Goal: Transaction & Acquisition: Purchase product/service

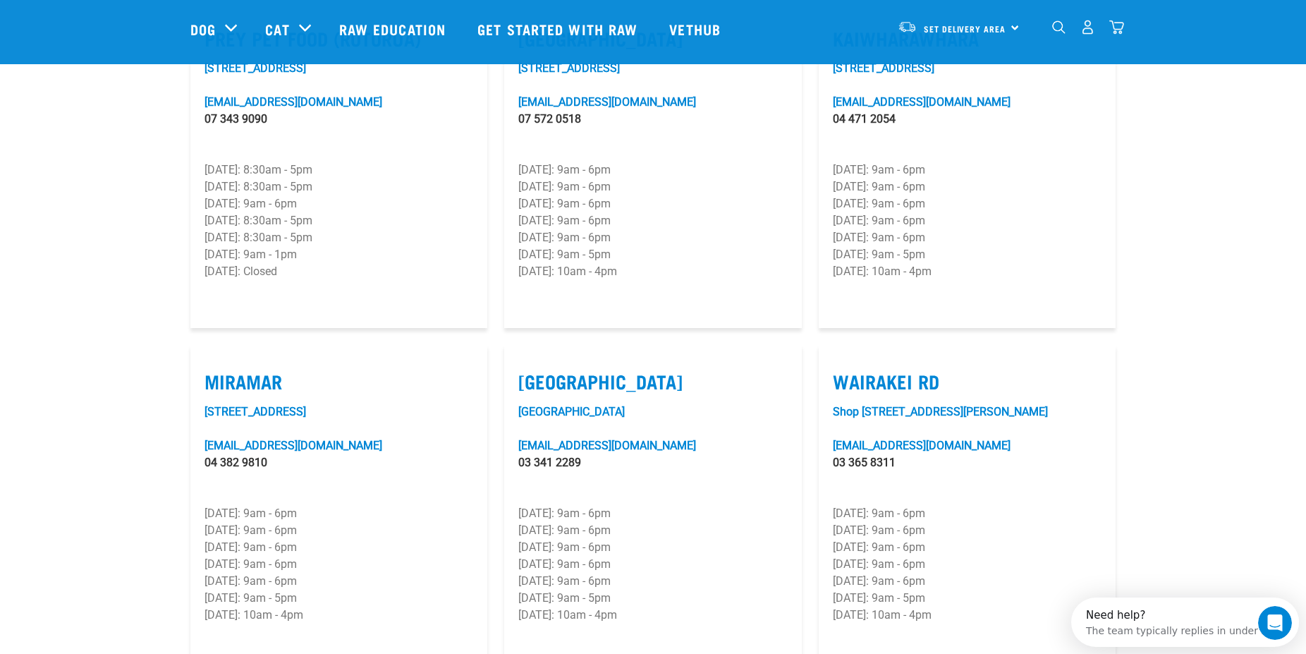
click at [896, 370] on label "Wairakei Rd" at bounding box center [967, 381] width 269 height 22
click at [842, 362] on input "Wairakei Rd" at bounding box center [837, 363] width 9 height 9
click at [896, 370] on label "Wairakei Rd" at bounding box center [967, 381] width 269 height 22
click at [842, 362] on input "Wairakei Rd" at bounding box center [837, 363] width 9 height 9
click at [896, 370] on label "Wairakei Rd" at bounding box center [967, 381] width 269 height 22
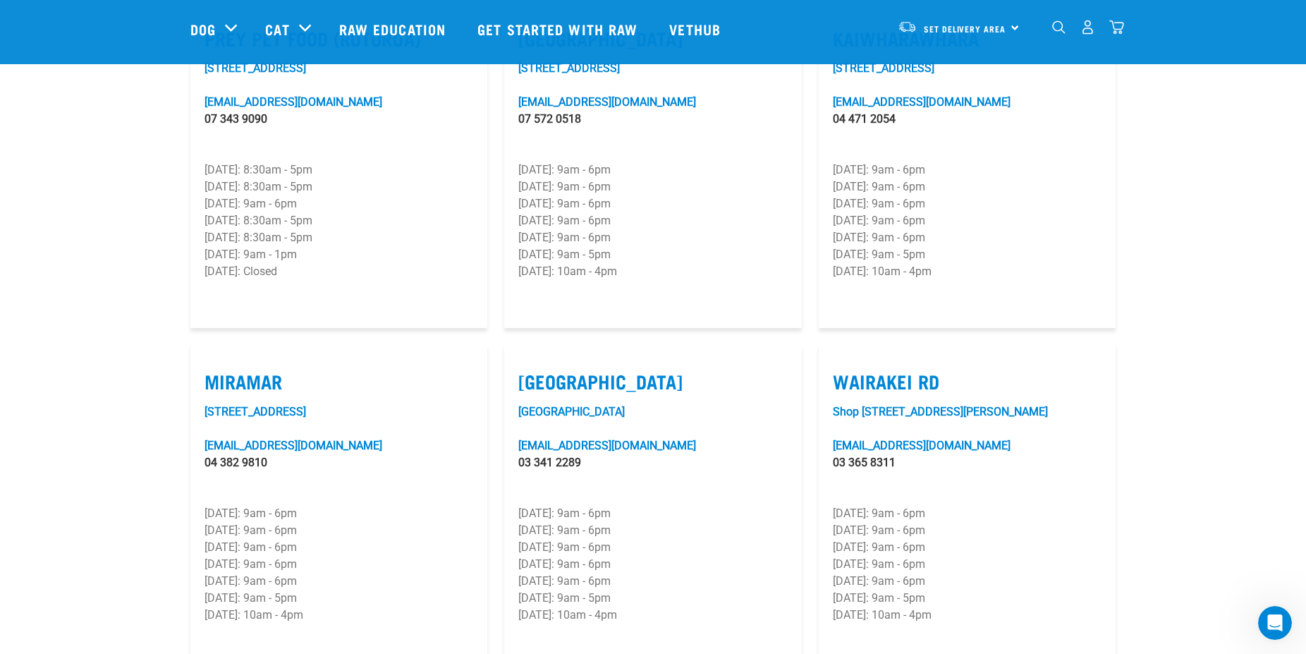
click at [842, 362] on input "Wairakei Rd" at bounding box center [837, 363] width 9 height 9
checkbox input "true"
click at [1024, 347] on article "Wairakei Rd Shop 6/501 Wairakei Road, Burnside wairakei@rawessentials.co.nz 03 …" at bounding box center [967, 508] width 297 height 327
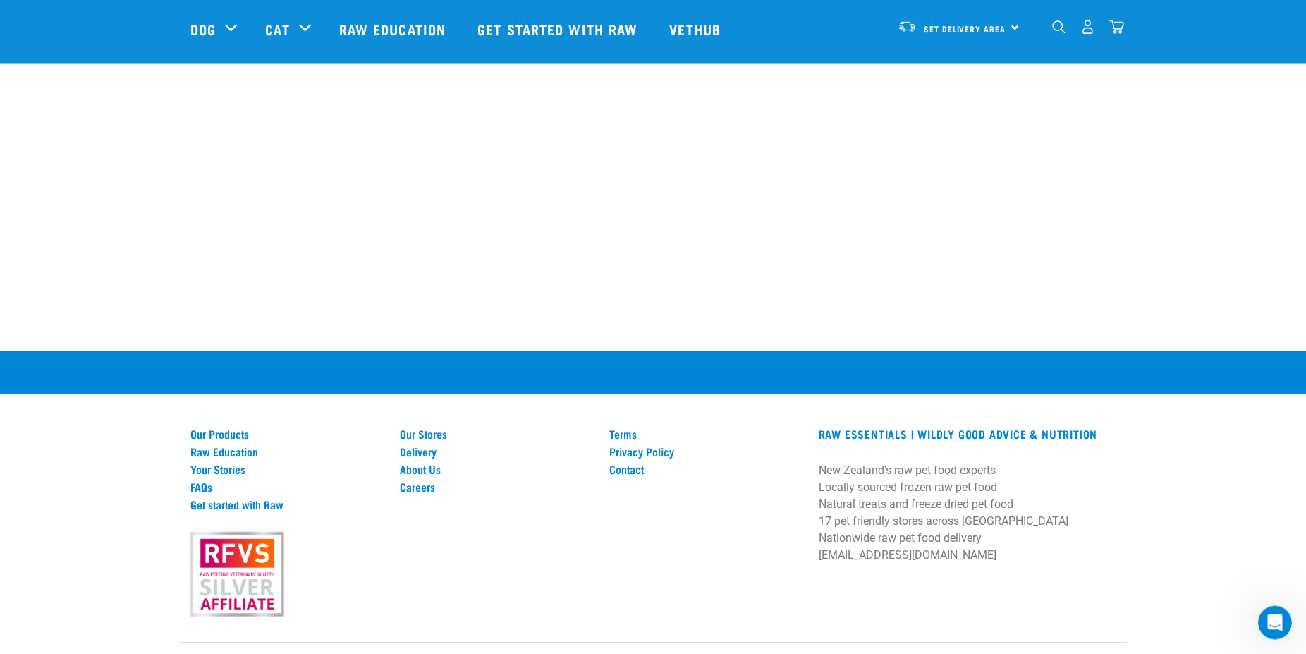
scroll to position [2706, 0]
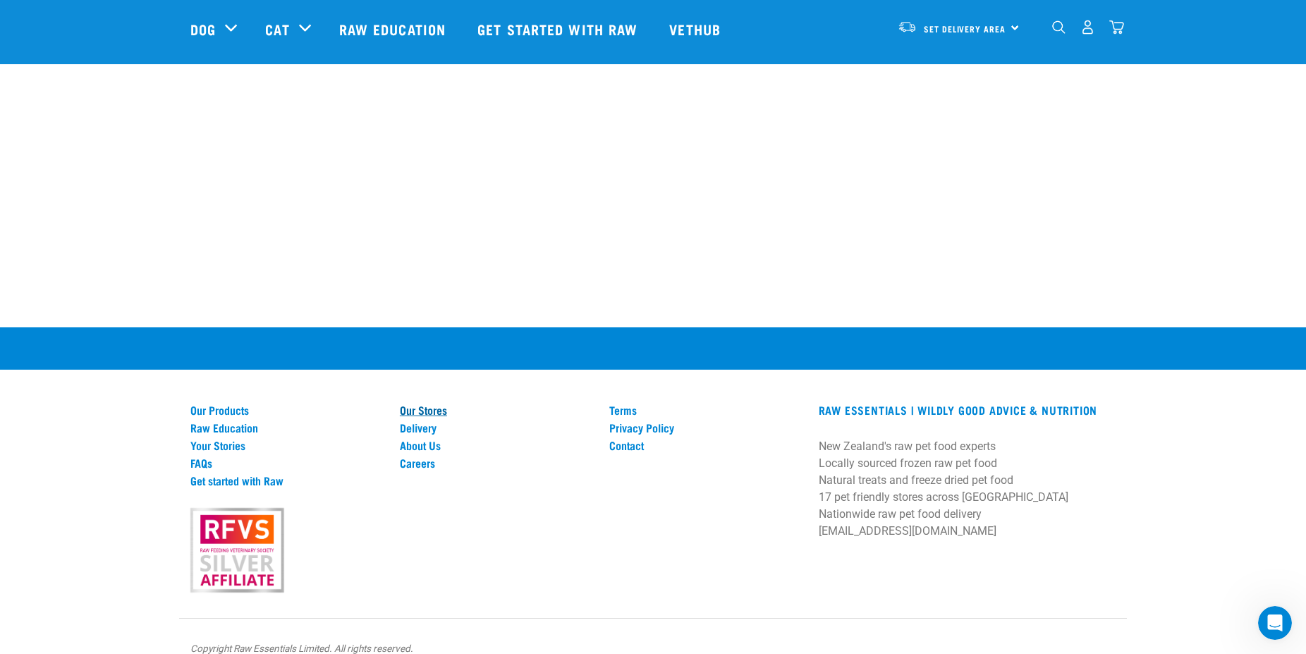
click at [433, 403] on link "Our Stores" at bounding box center [496, 409] width 193 height 13
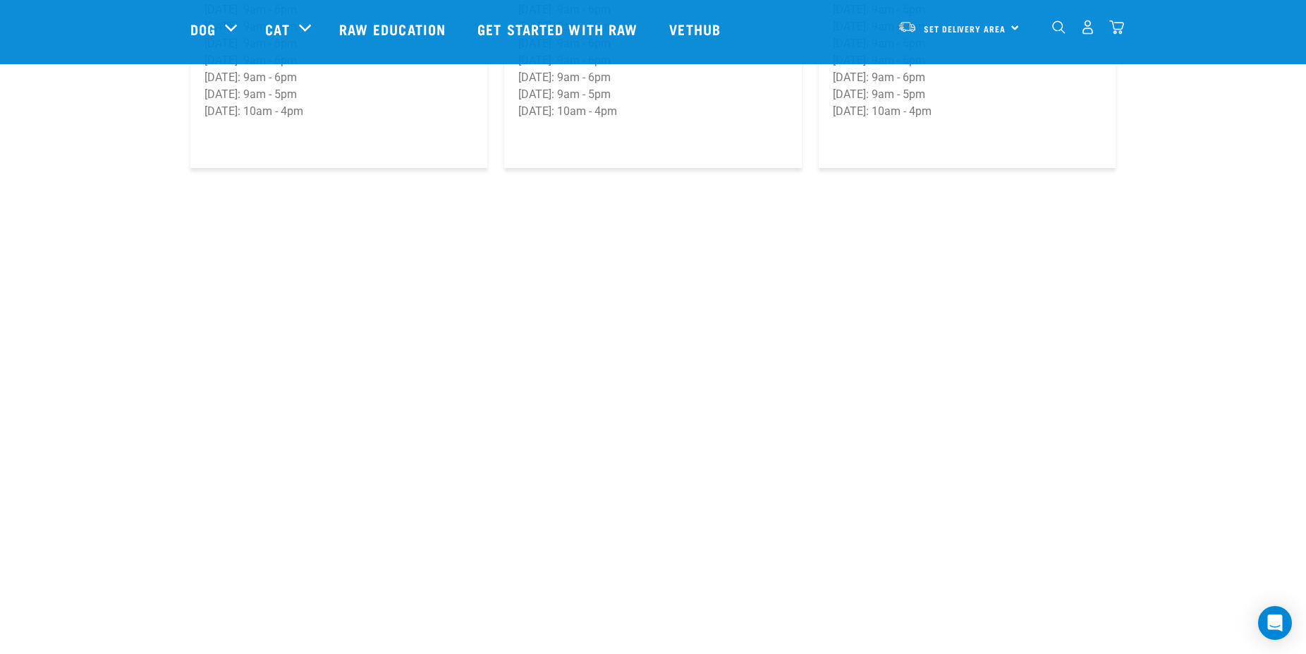
scroll to position [2706, 0]
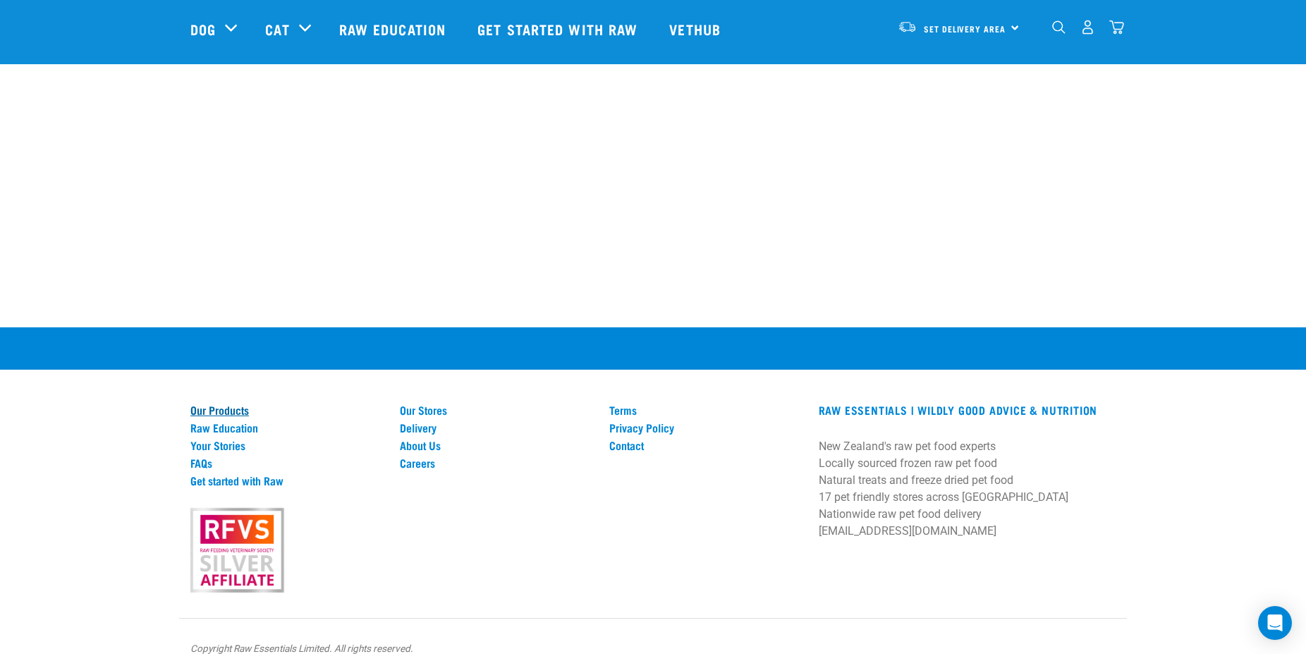
click at [214, 403] on link "Our Products" at bounding box center [286, 409] width 193 height 13
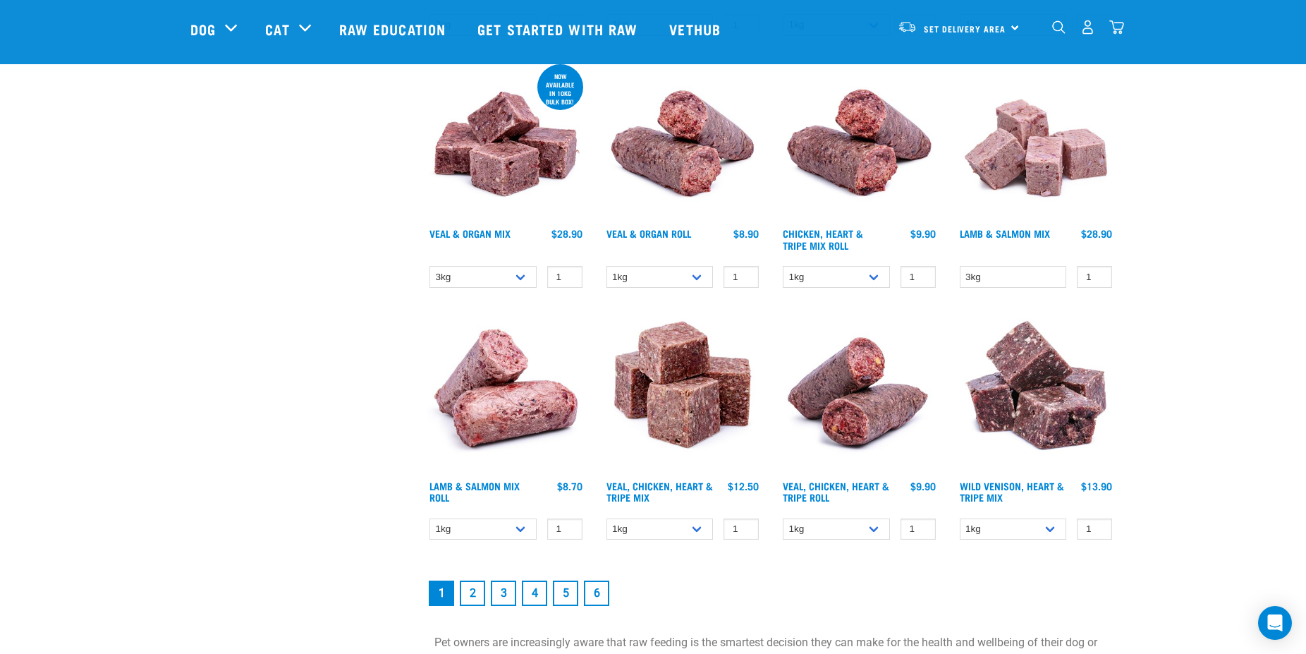
scroll to position [2014, 0]
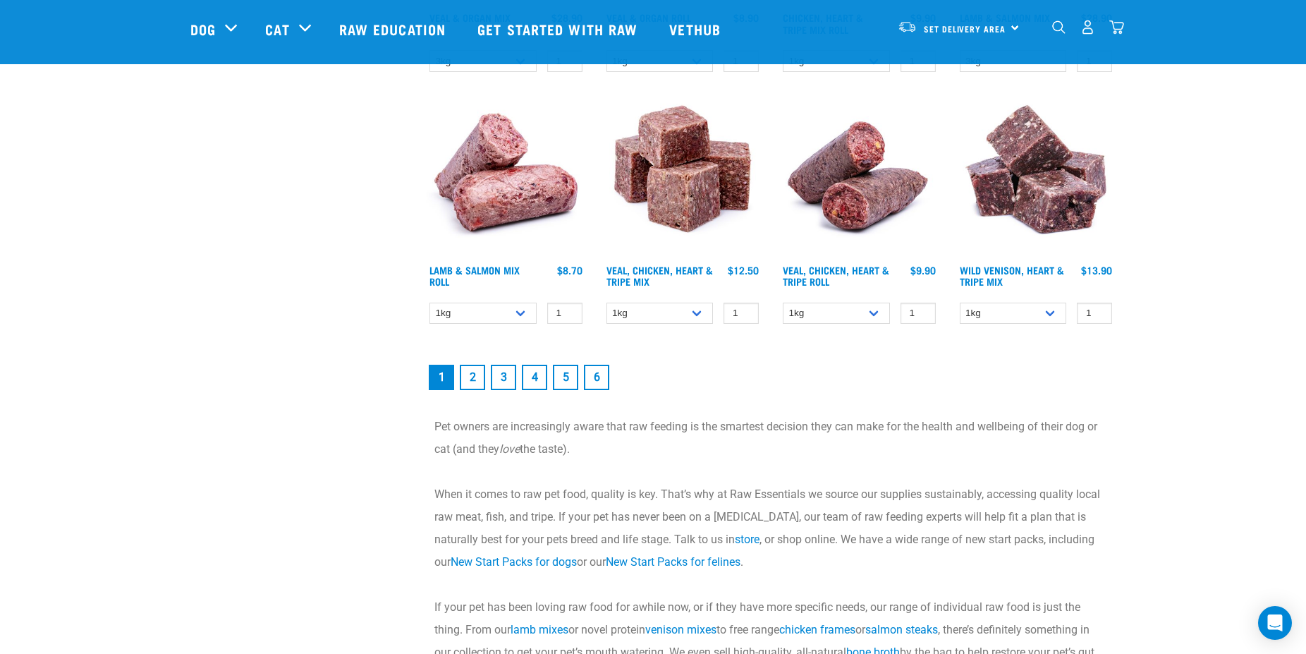
click at [470, 375] on link "2" at bounding box center [472, 377] width 25 height 25
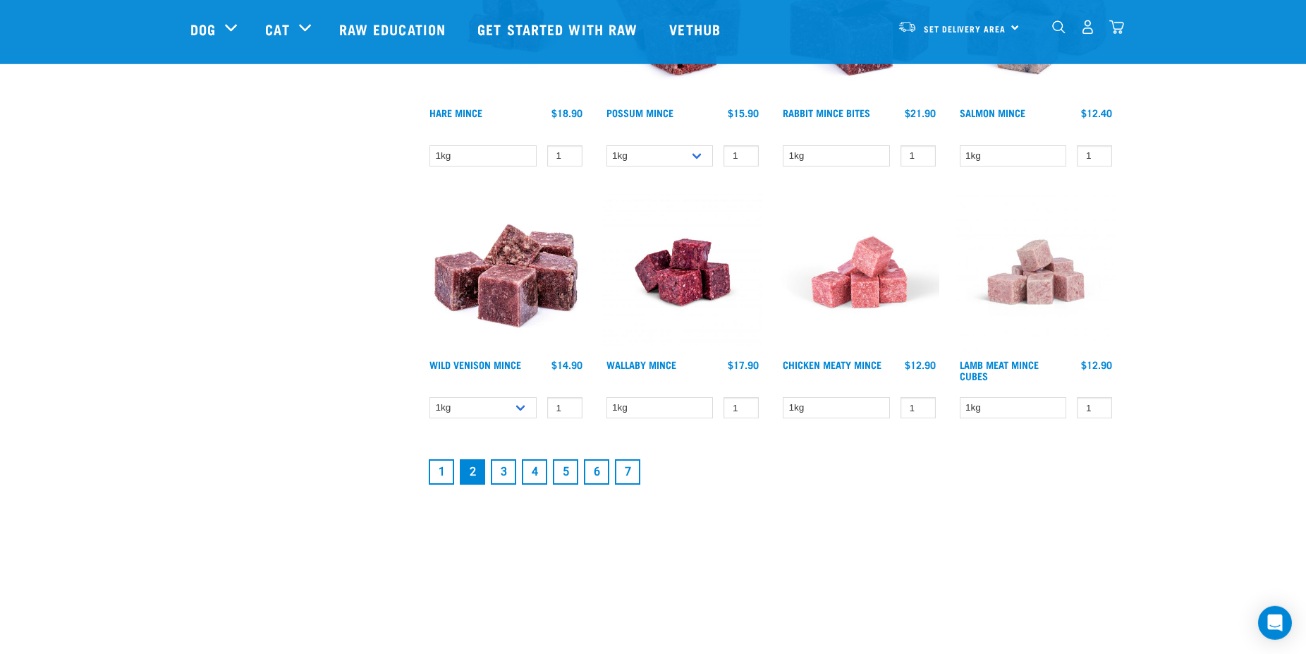
scroll to position [1799, 0]
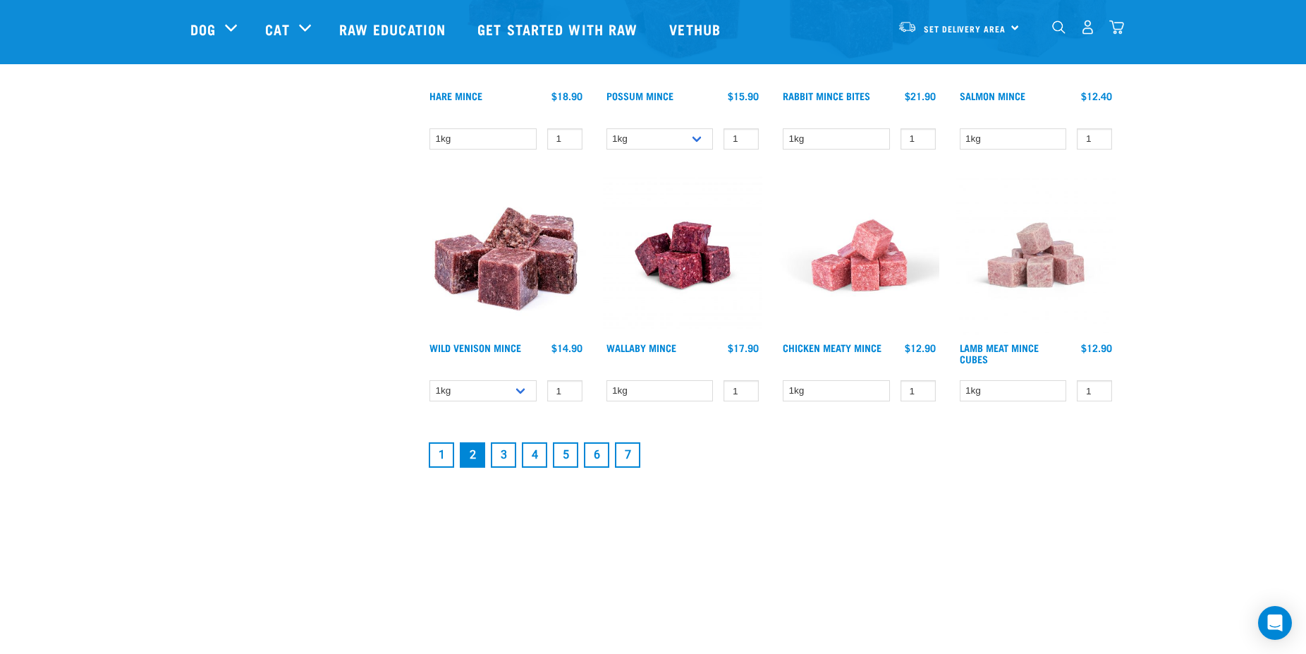
click at [504, 457] on link "3" at bounding box center [503, 454] width 25 height 25
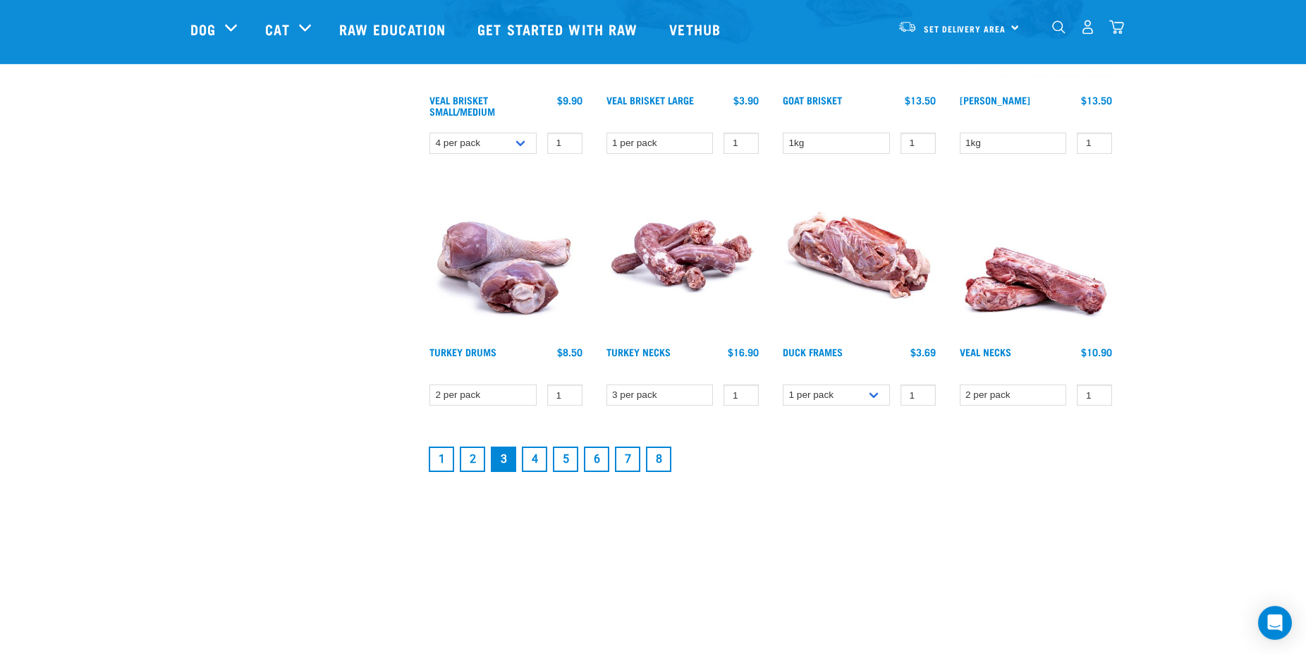
scroll to position [1871, 0]
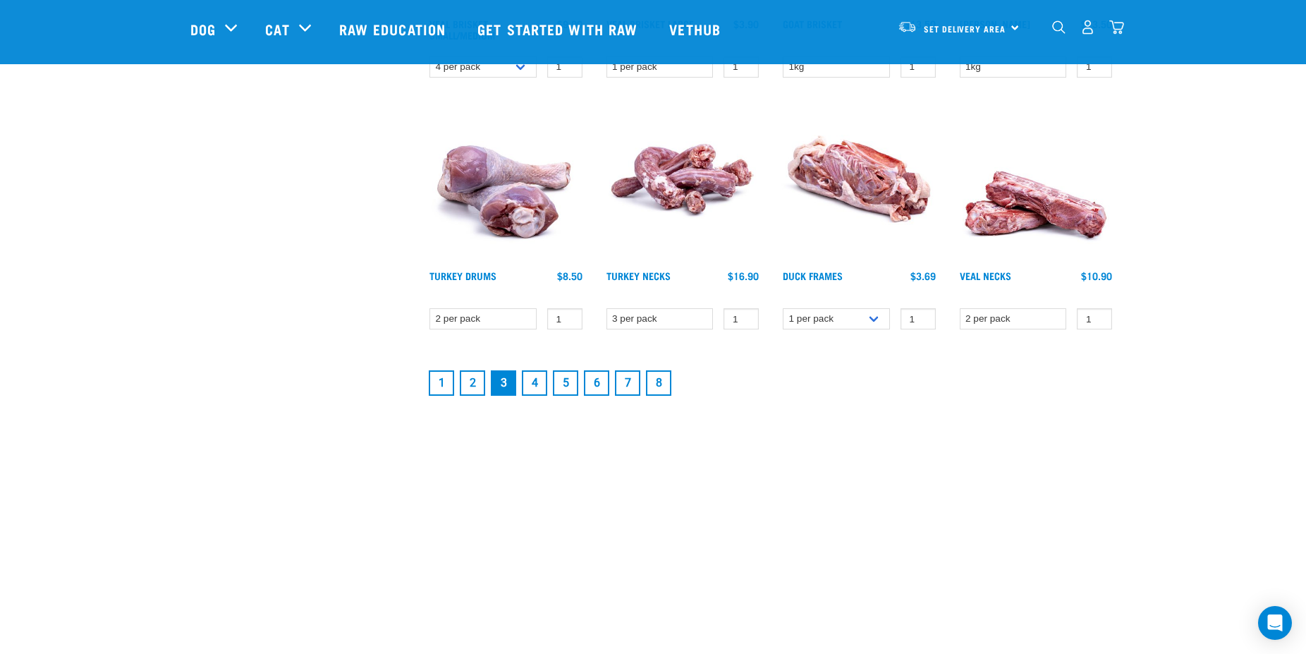
click at [536, 373] on link "4" at bounding box center [534, 382] width 25 height 25
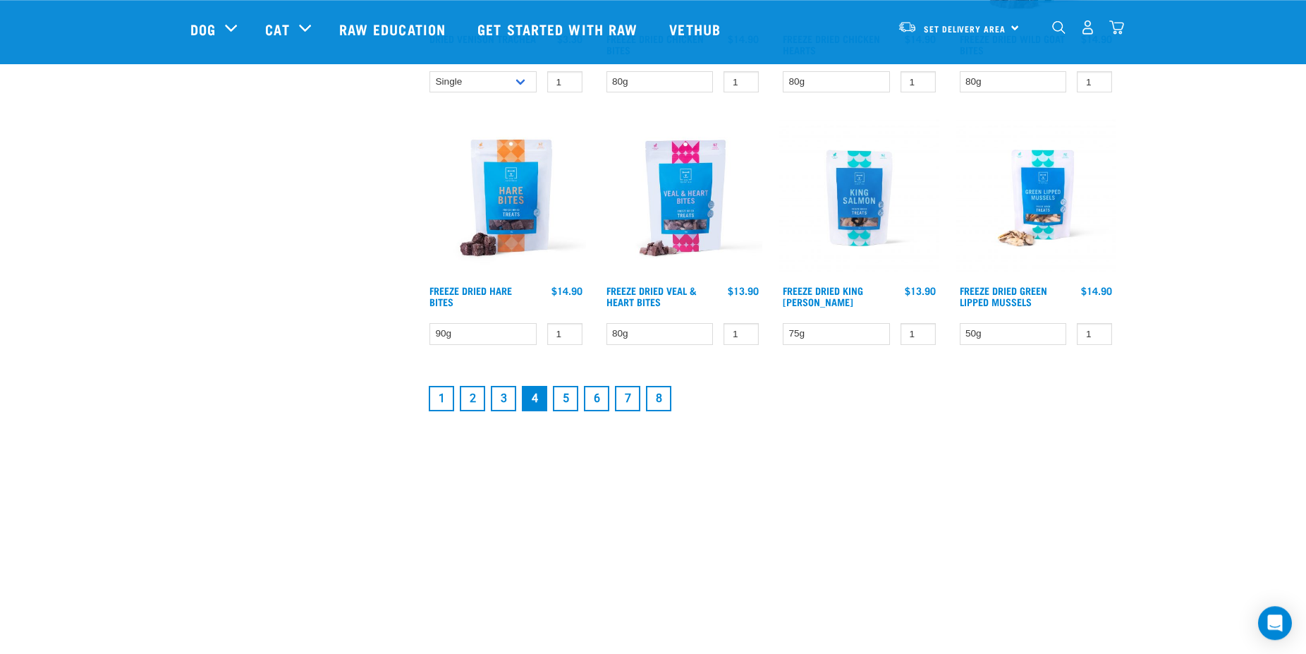
scroll to position [1871, 0]
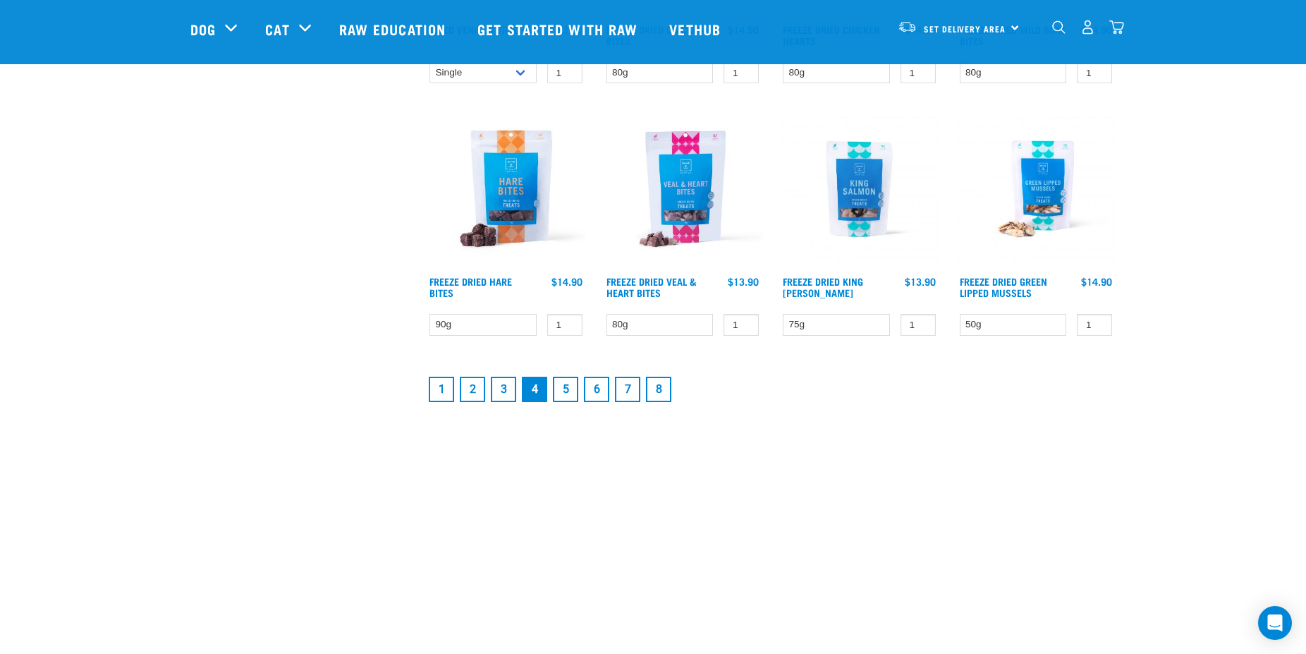
click at [562, 384] on link "5" at bounding box center [565, 389] width 25 height 25
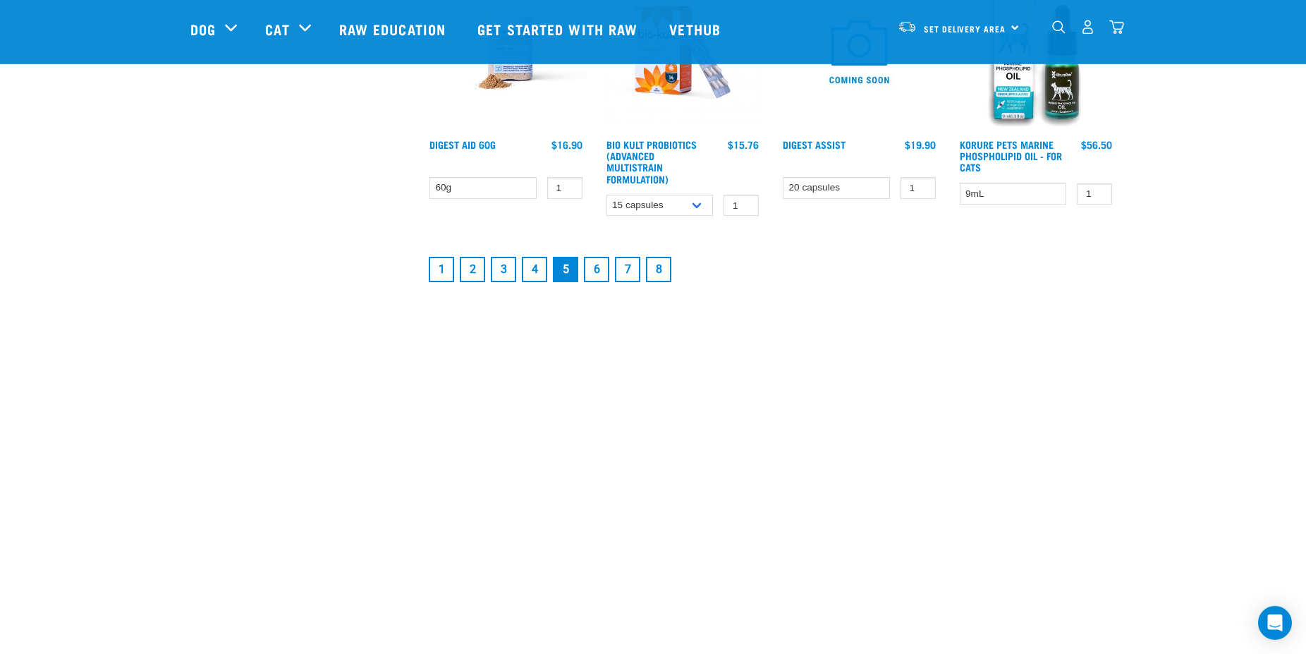
scroll to position [2014, 0]
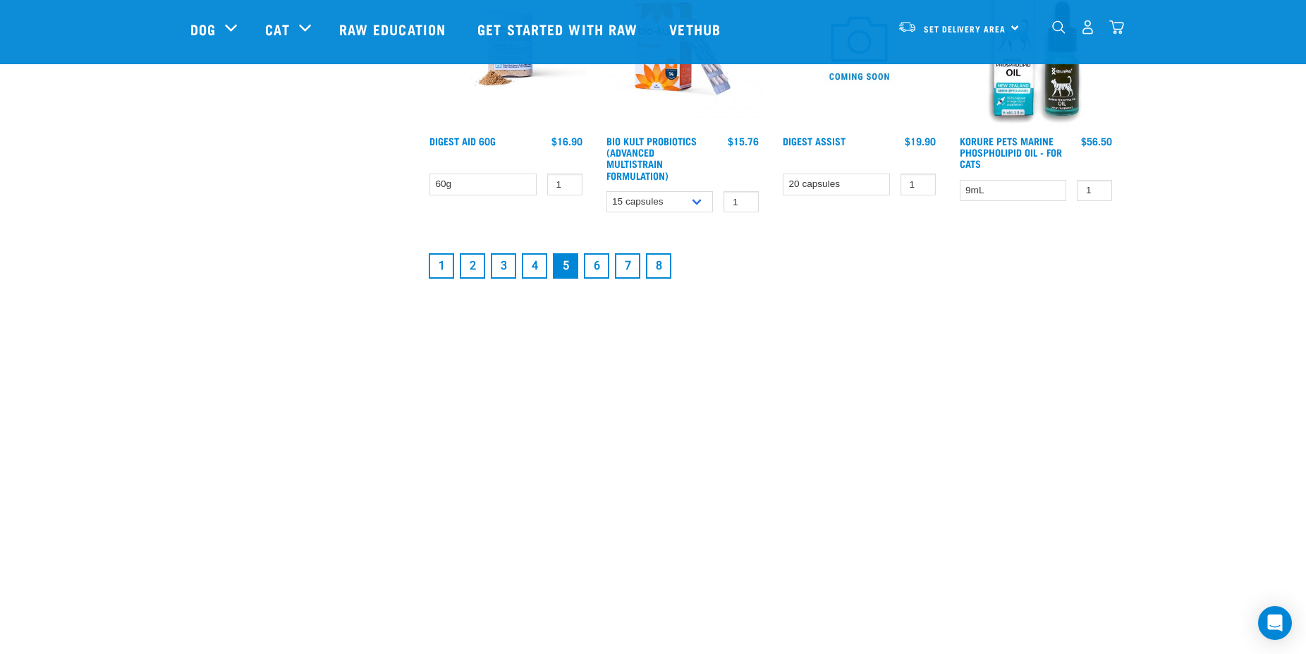
click at [592, 263] on link "6" at bounding box center [596, 265] width 25 height 25
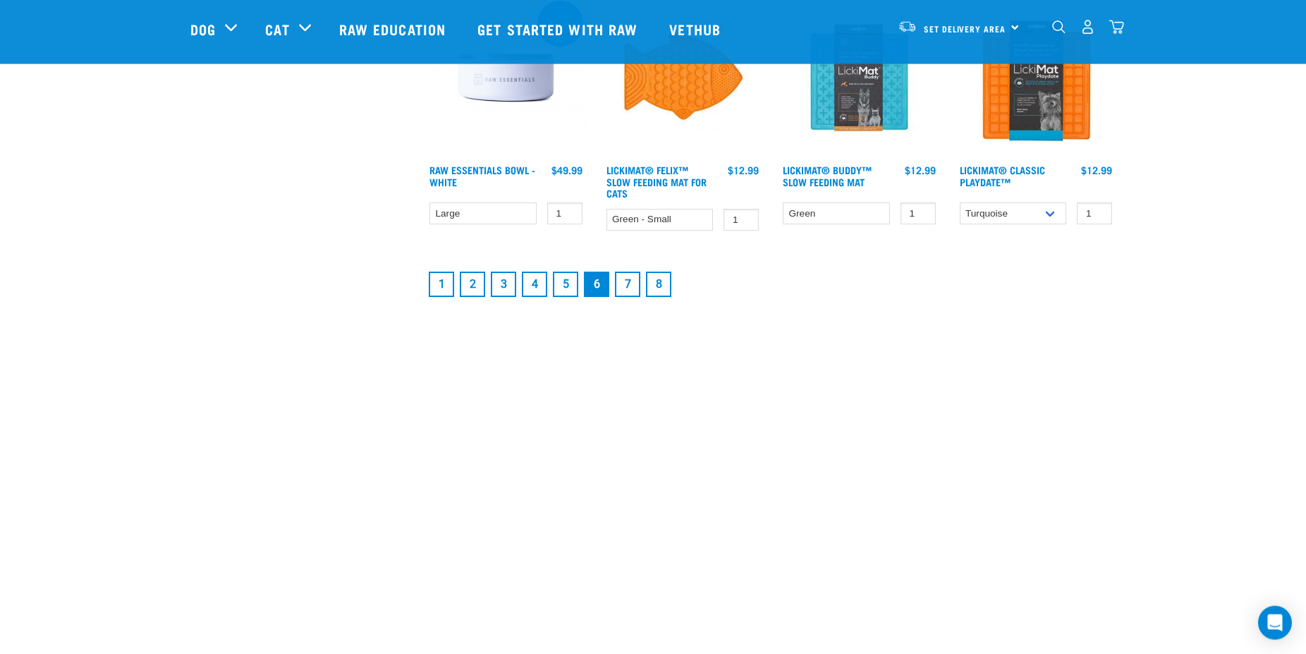
scroll to position [2014, 0]
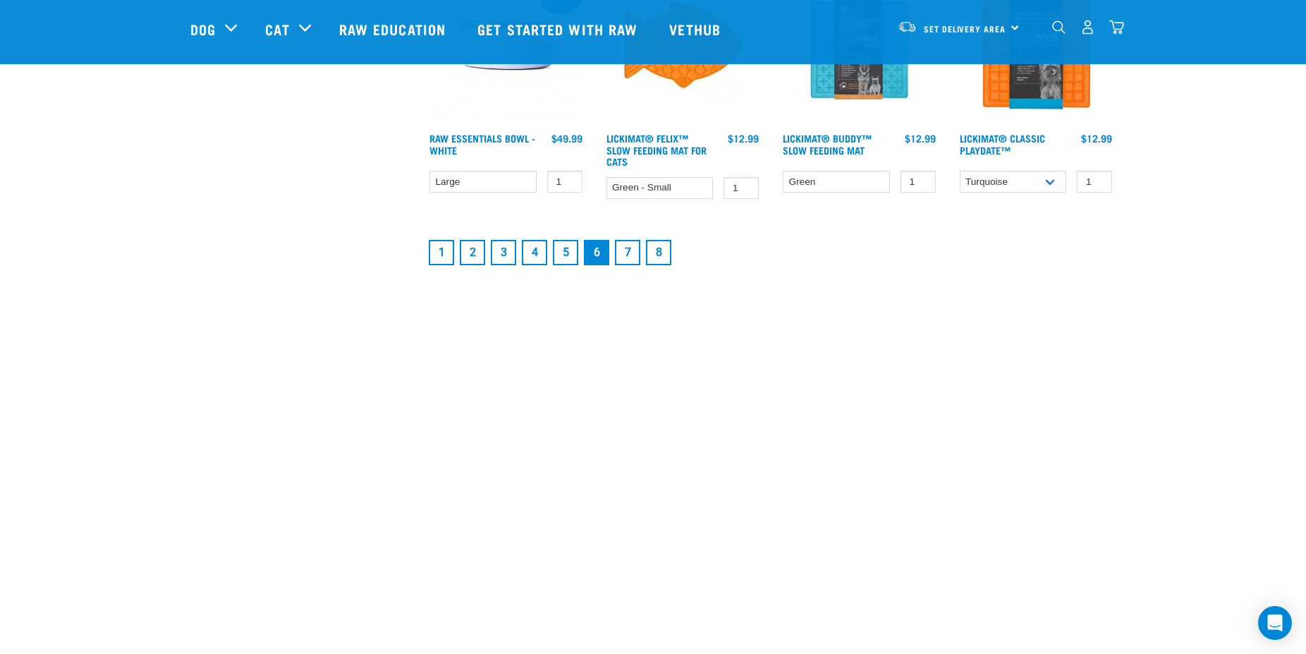
click at [628, 255] on link "7" at bounding box center [627, 252] width 25 height 25
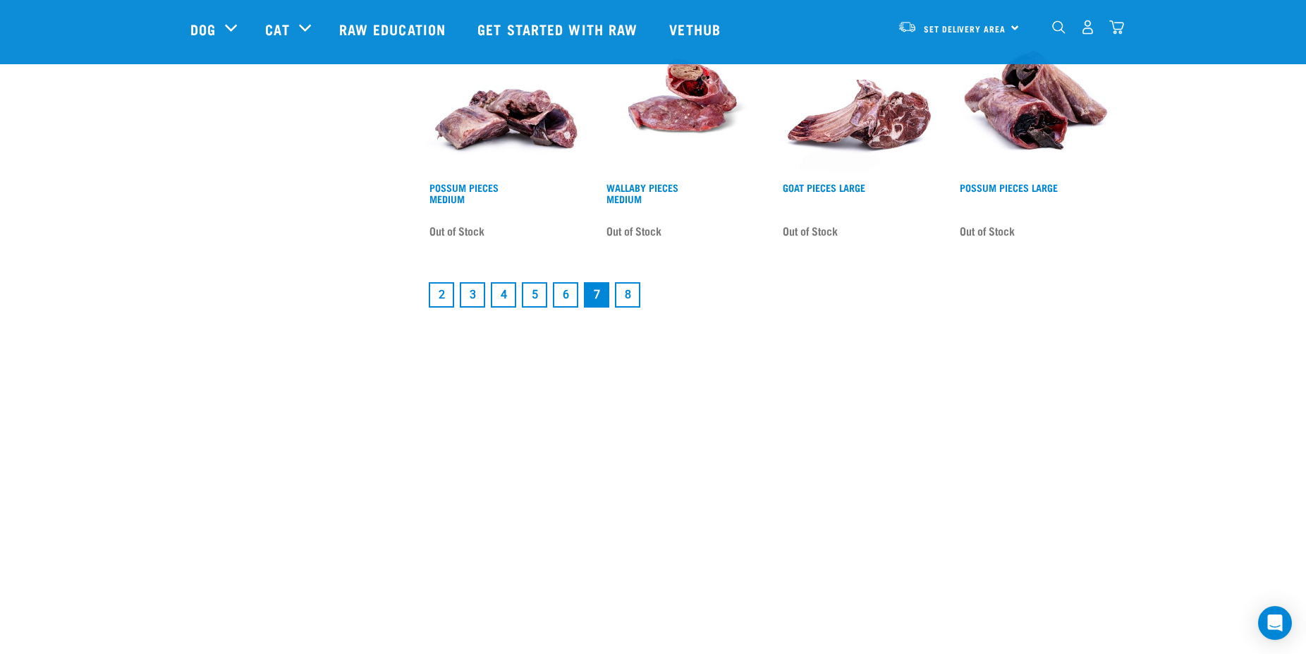
scroll to position [2014, 0]
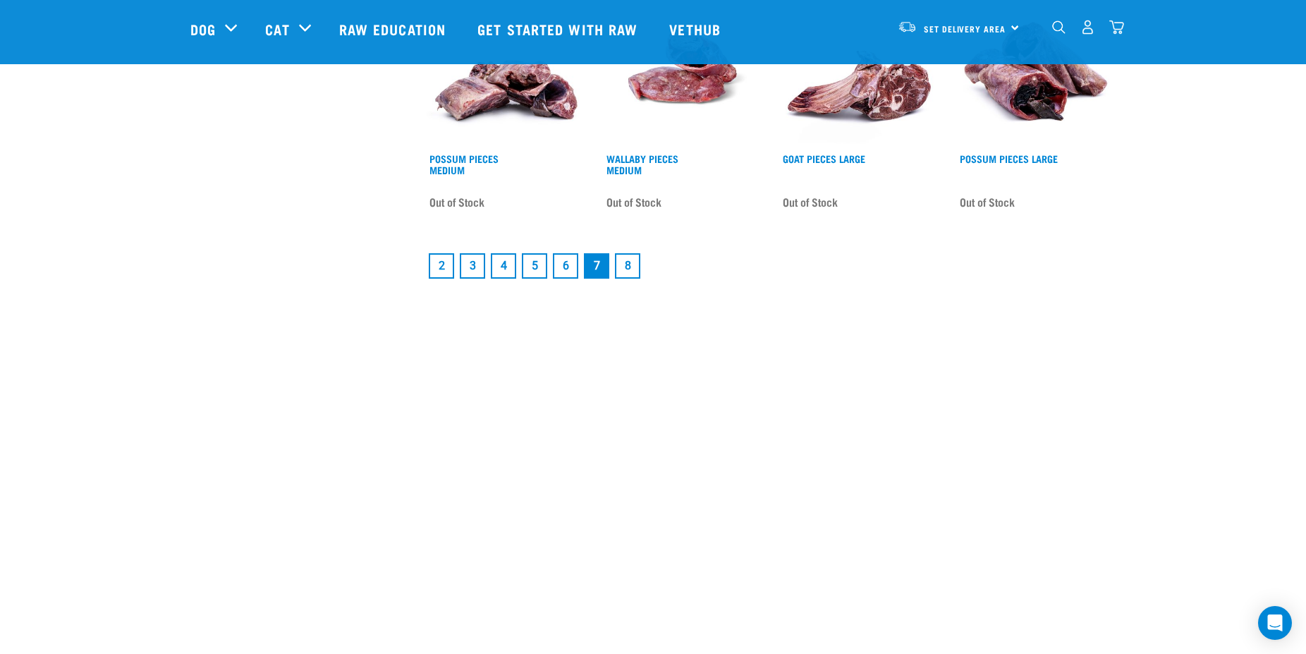
click at [628, 256] on link "8" at bounding box center [627, 265] width 25 height 25
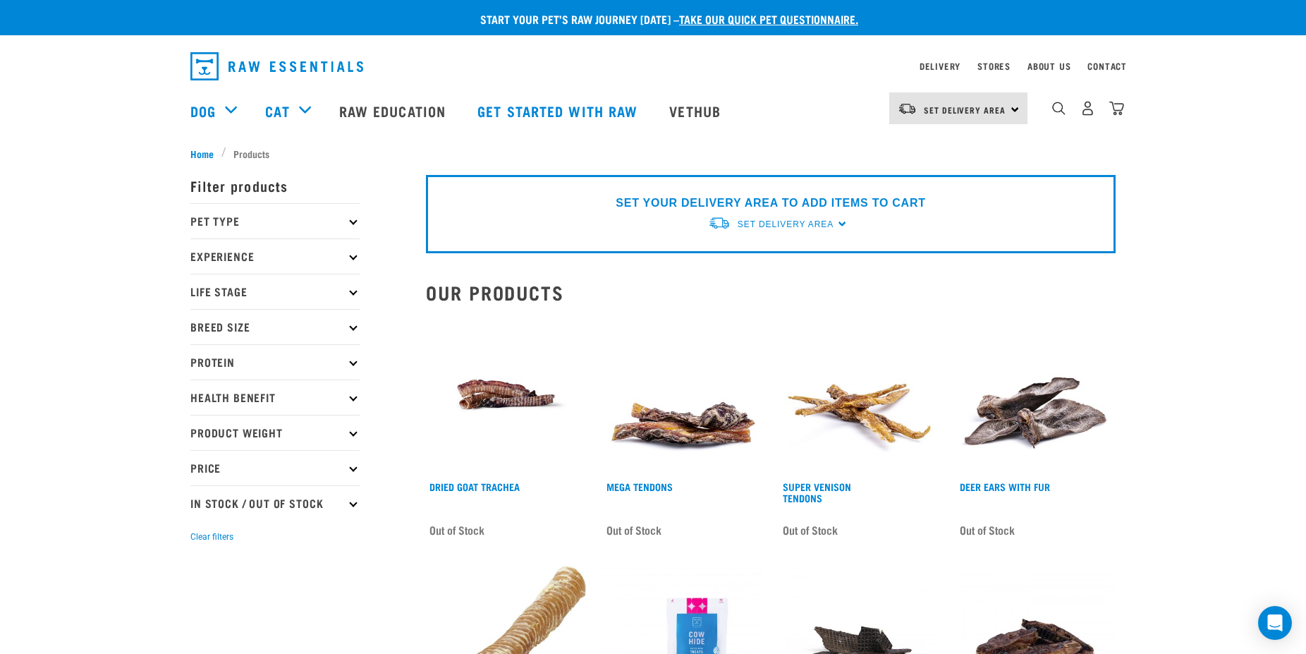
click at [841, 222] on div "SET YOUR DELIVERY AREA TO ADD ITEMS TO CART Set Delivery Area North Island Sout…" at bounding box center [771, 214] width 690 height 78
click at [758, 223] on span "Set Delivery Area" at bounding box center [786, 224] width 96 height 10
click at [1014, 108] on div "Set Delivery Area North Island South Island" at bounding box center [958, 108] width 138 height 32
click at [931, 176] on link "[GEOGRAPHIC_DATA]" at bounding box center [956, 179] width 135 height 31
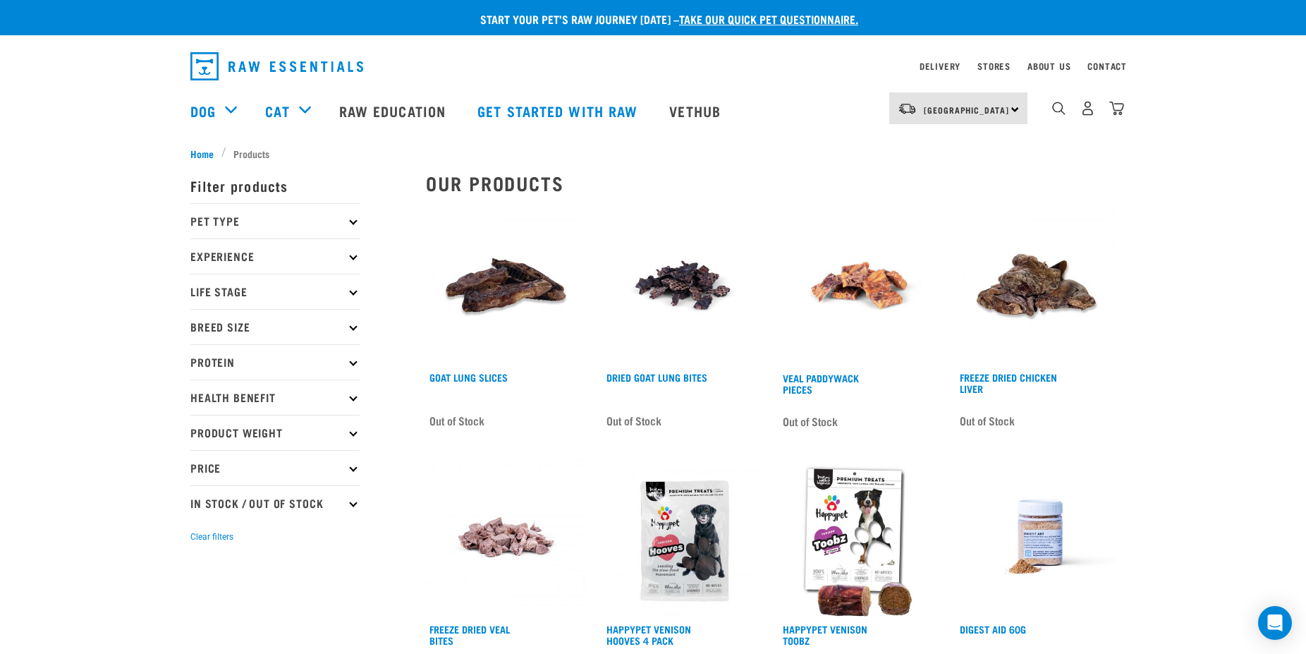
click at [352, 504] on icon at bounding box center [353, 503] width 8 height 8
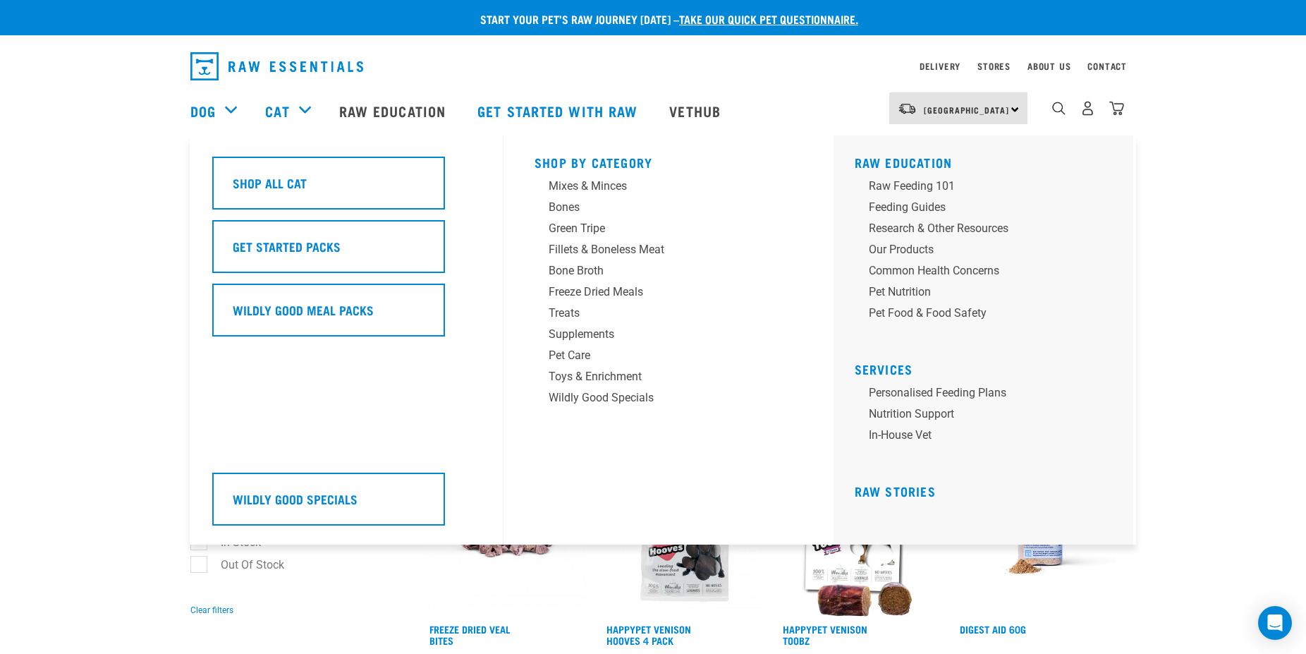
click at [303, 104] on div "Cat" at bounding box center [294, 111] width 59 height 56
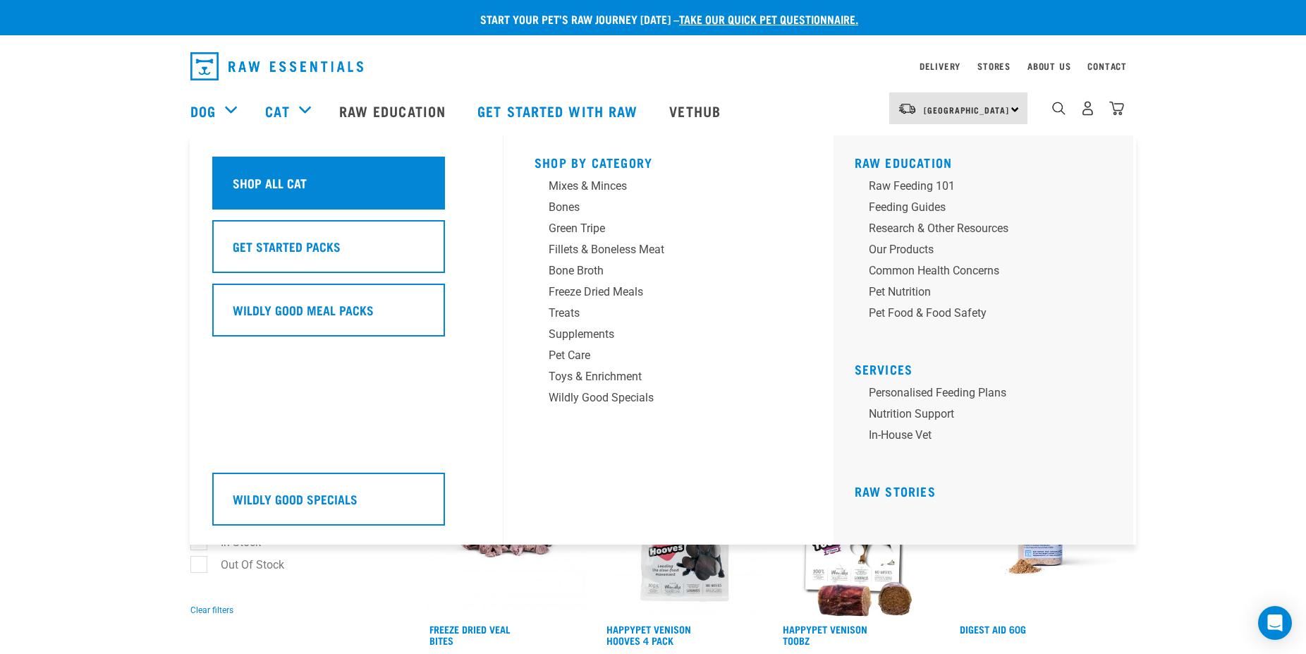
click at [279, 179] on h5 "Shop All Cat" at bounding box center [270, 183] width 74 height 18
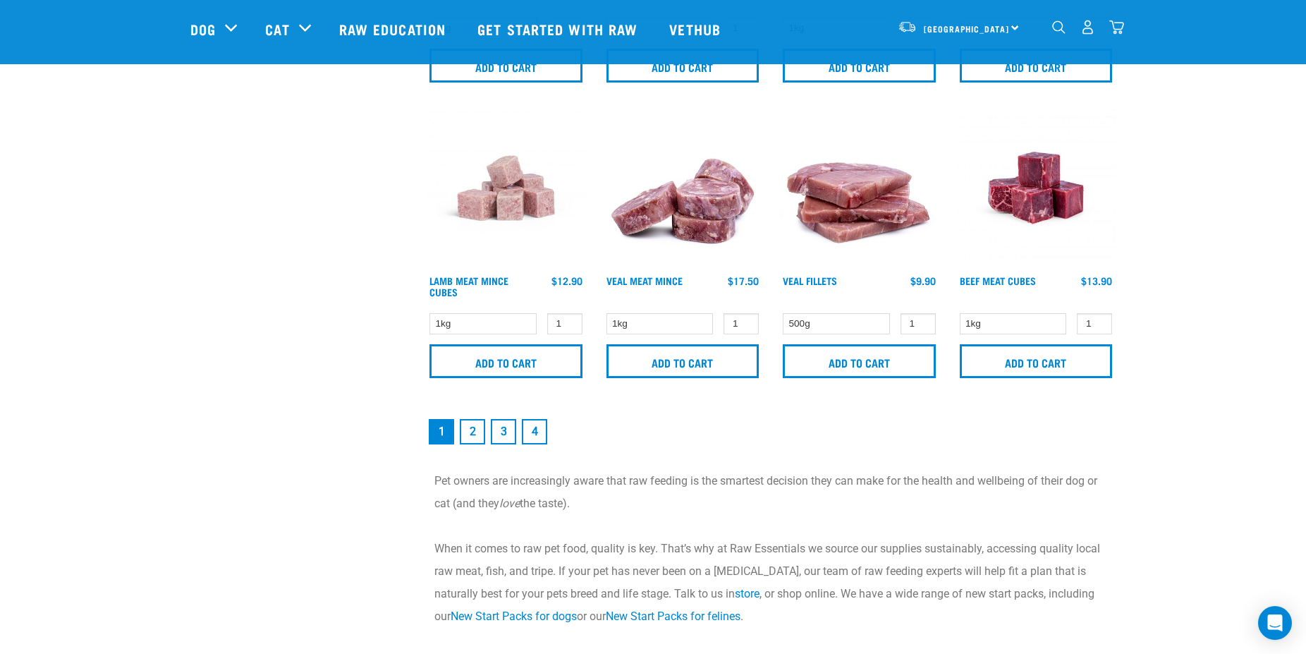
scroll to position [2086, 0]
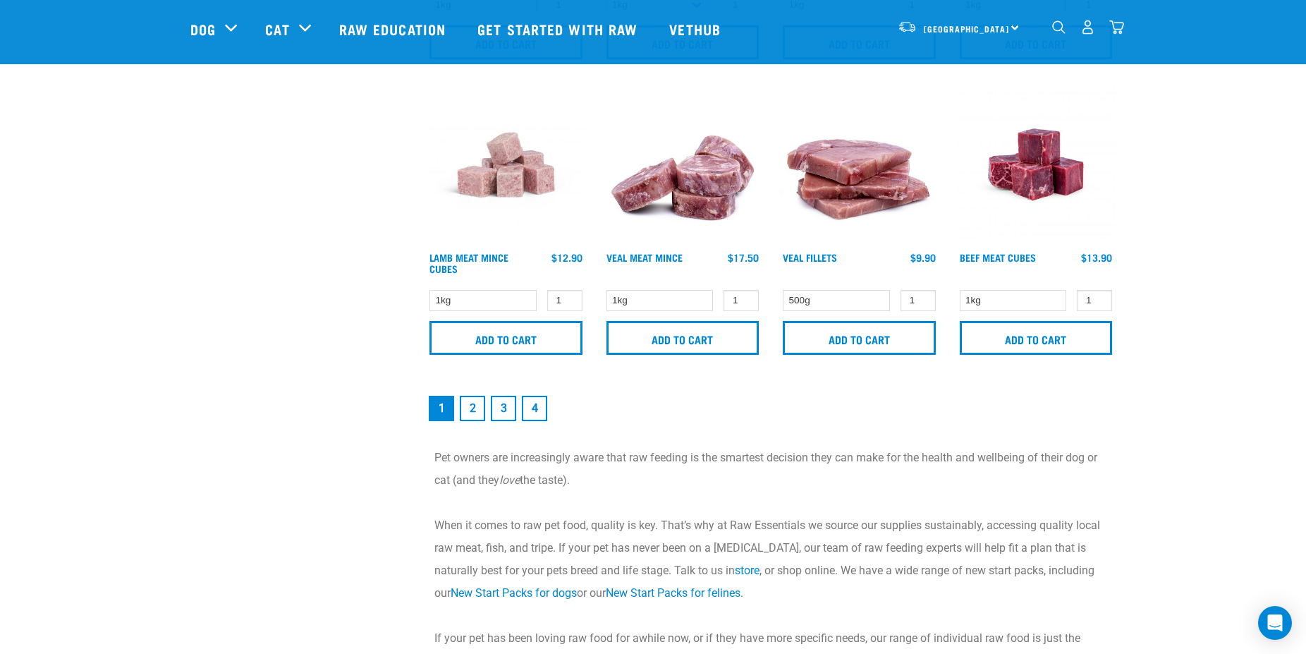
click at [473, 404] on link "2" at bounding box center [472, 408] width 25 height 25
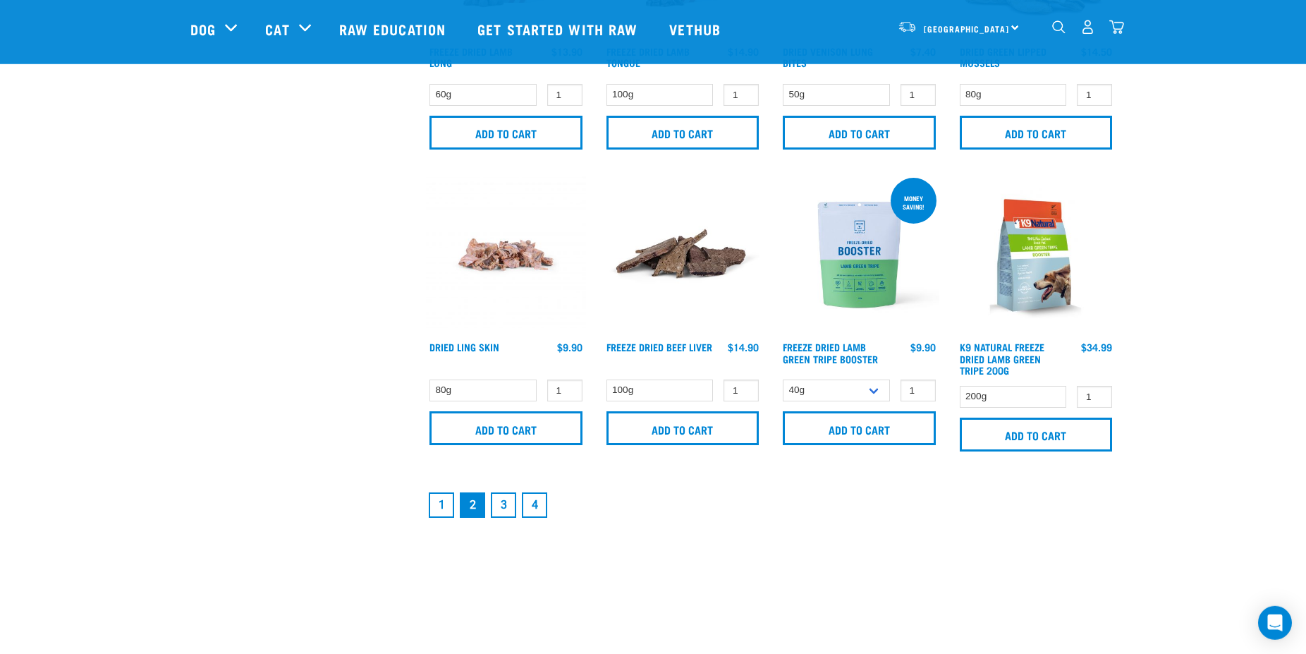
scroll to position [2086, 0]
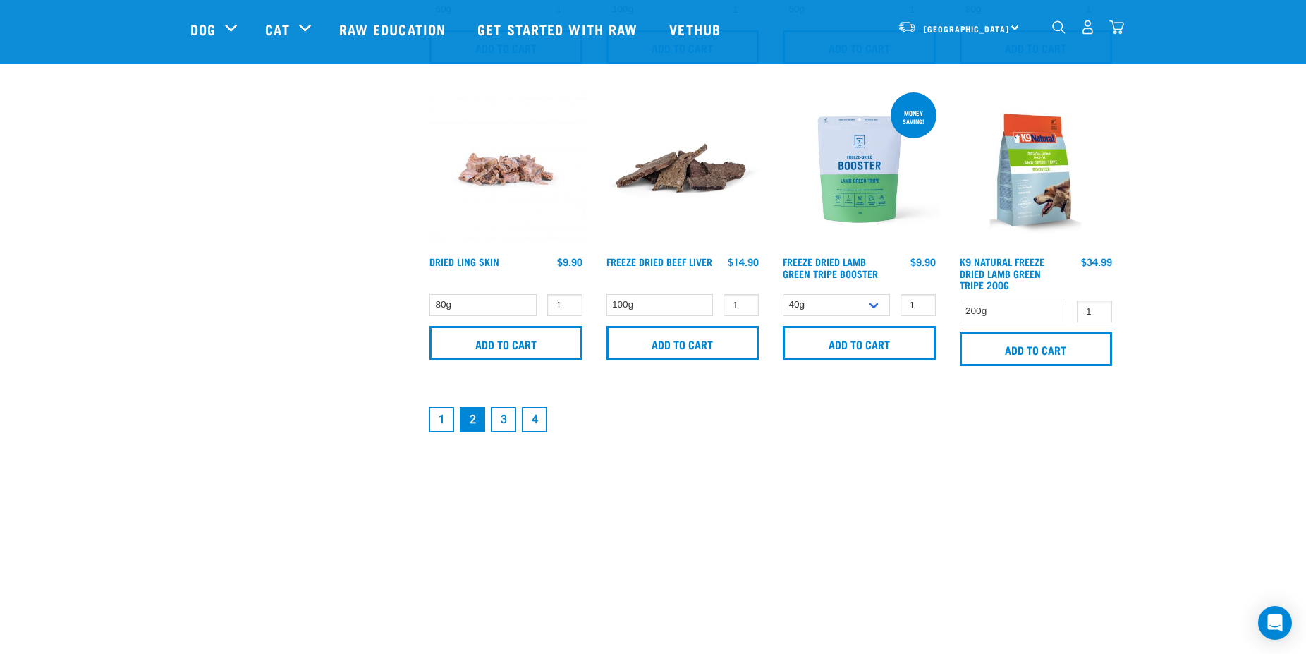
click at [509, 417] on link "3" at bounding box center [503, 419] width 25 height 25
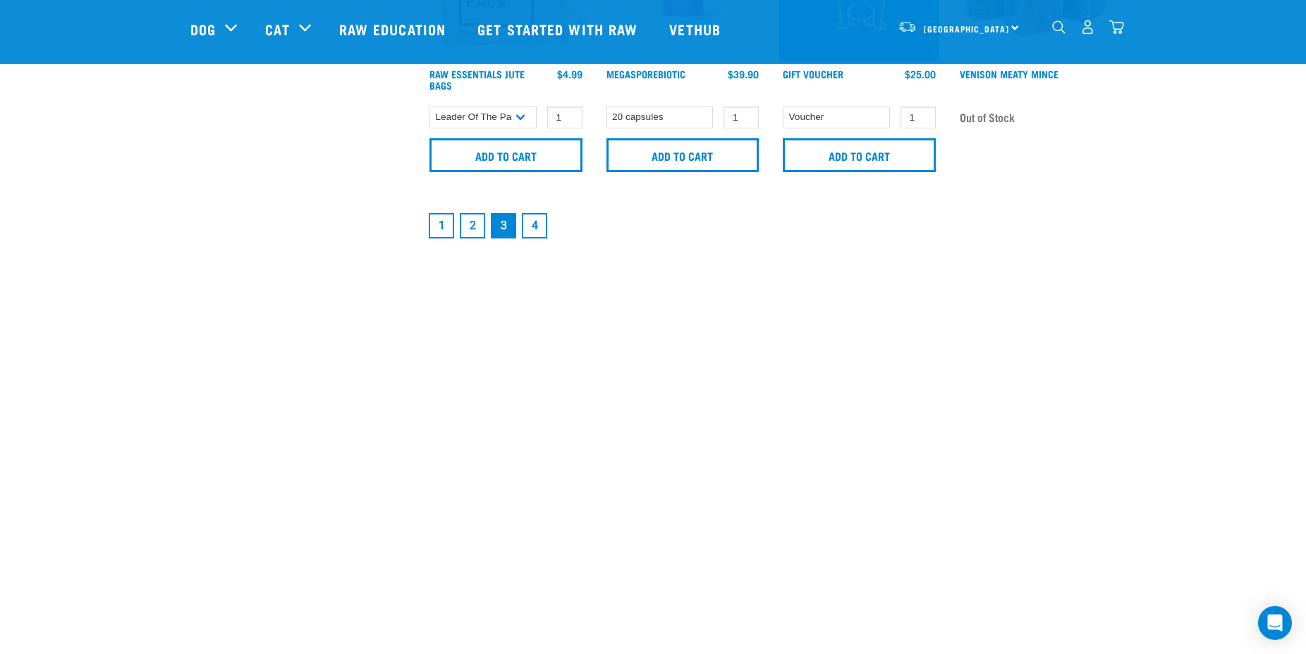
scroll to position [2302, 0]
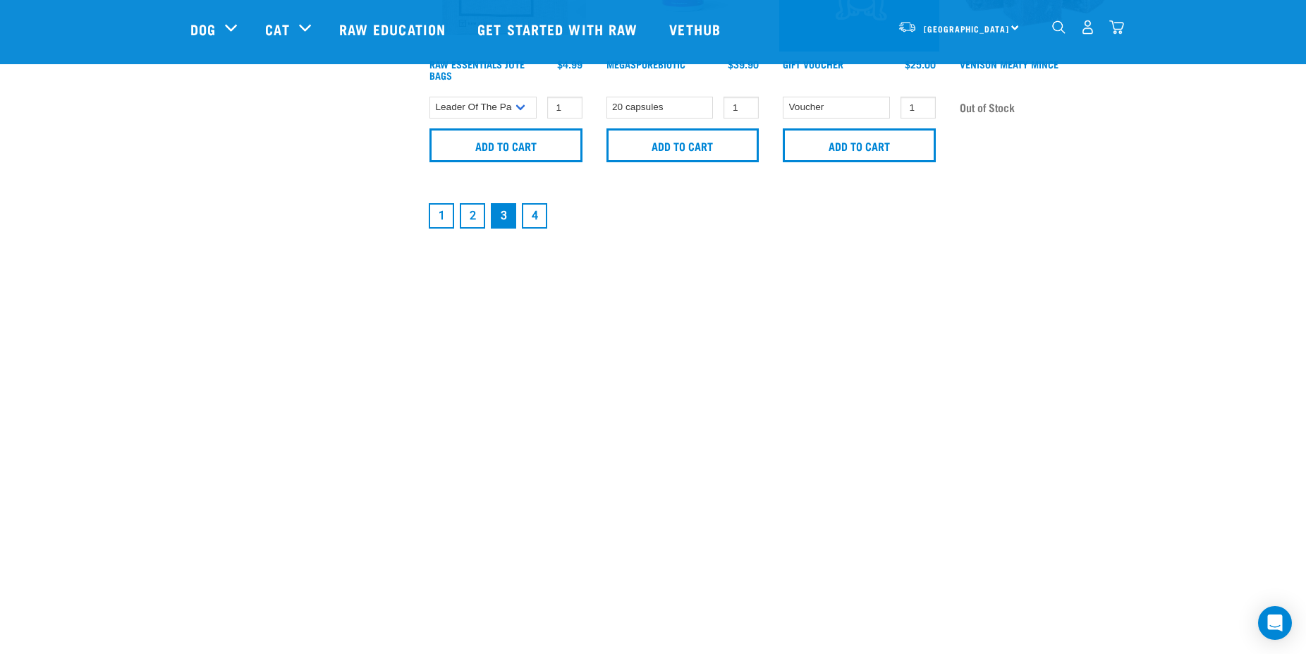
click at [532, 216] on link "4" at bounding box center [534, 215] width 25 height 25
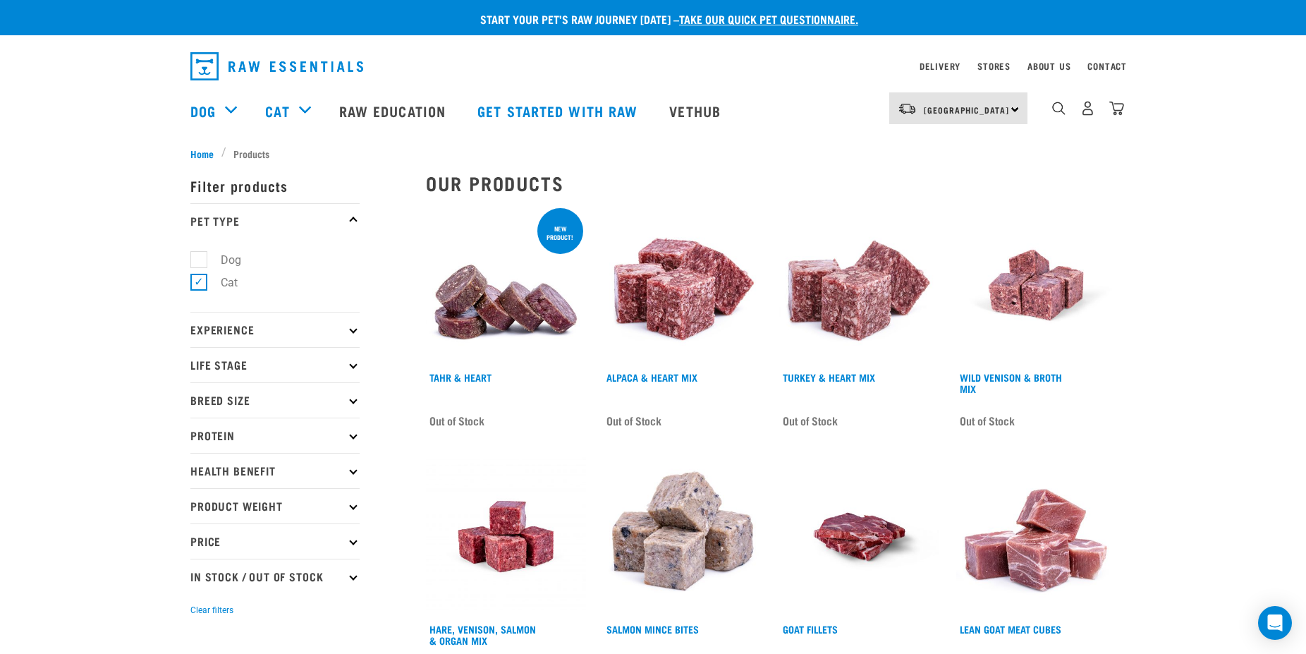
click at [346, 365] on p "Life Stage" at bounding box center [274, 364] width 169 height 35
click at [198, 405] on label "Cat" at bounding box center [220, 403] width 45 height 18
click at [195, 405] on input "Cat" at bounding box center [194, 400] width 9 height 9
checkbox input "true"
click at [248, 330] on p "Experience" at bounding box center [274, 329] width 169 height 35
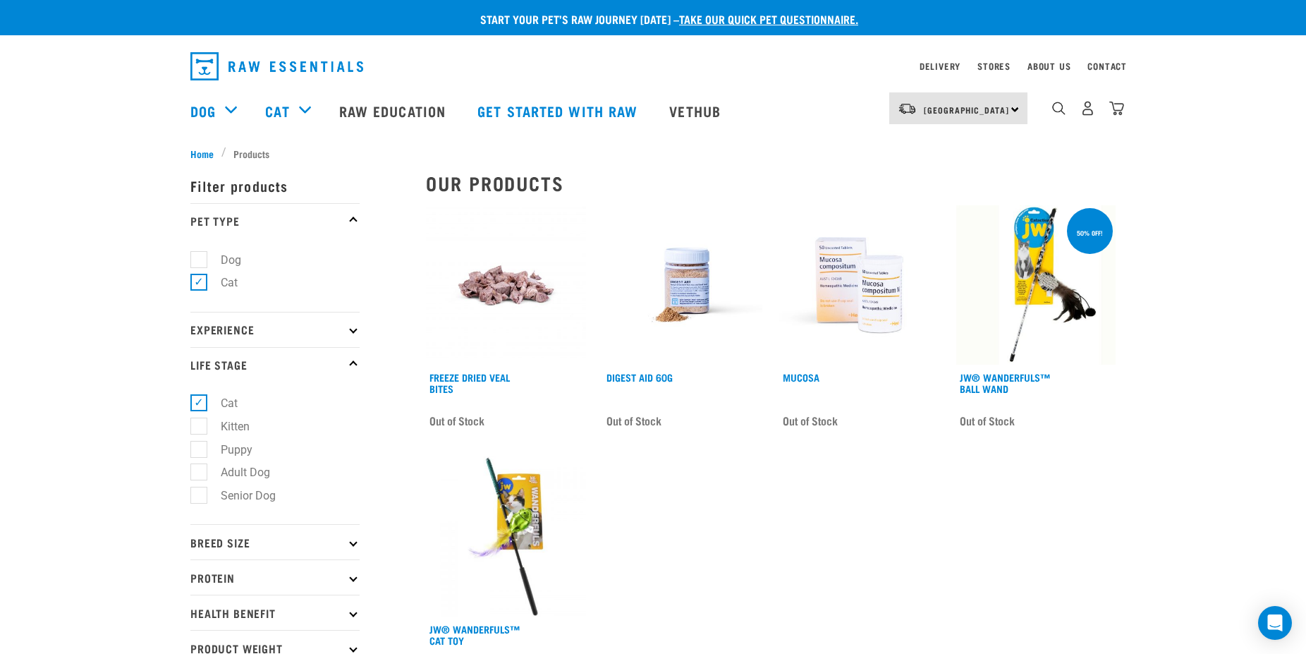
click at [347, 327] on p "Experience" at bounding box center [274, 329] width 169 height 35
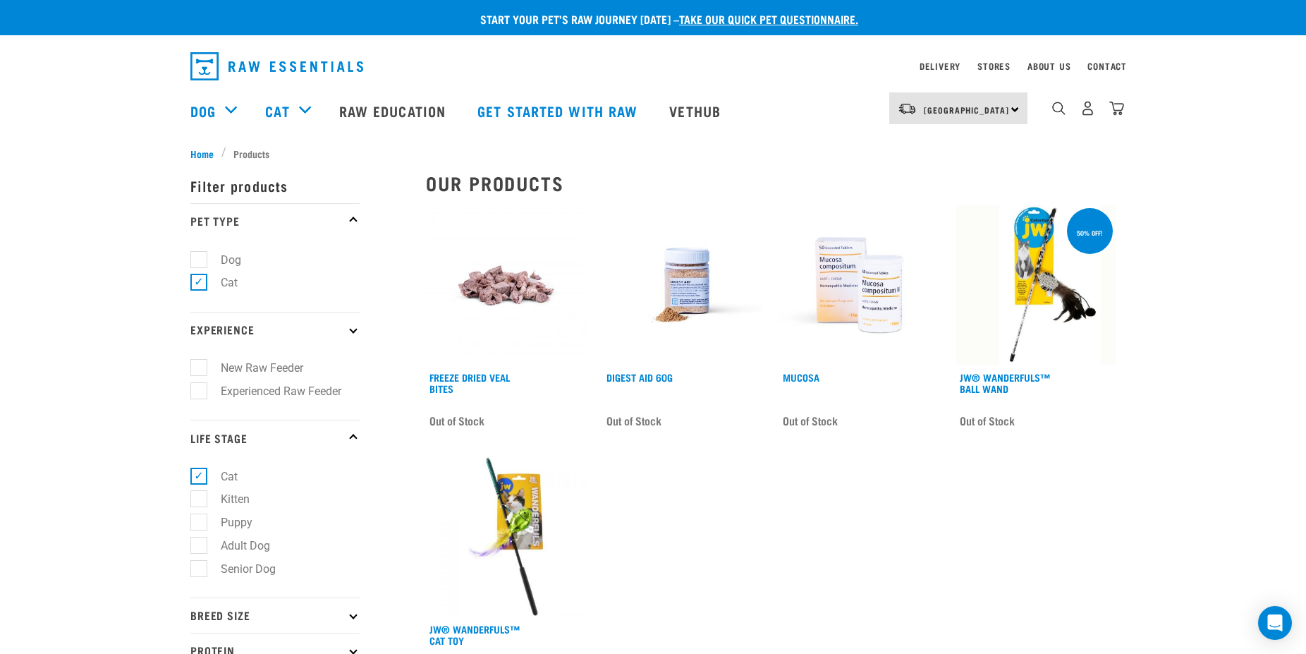
click at [201, 397] on label "Experienced Raw Feeder" at bounding box center [272, 391] width 149 height 18
click at [200, 393] on input "Experienced Raw Feeder" at bounding box center [194, 388] width 9 height 9
checkbox input "true"
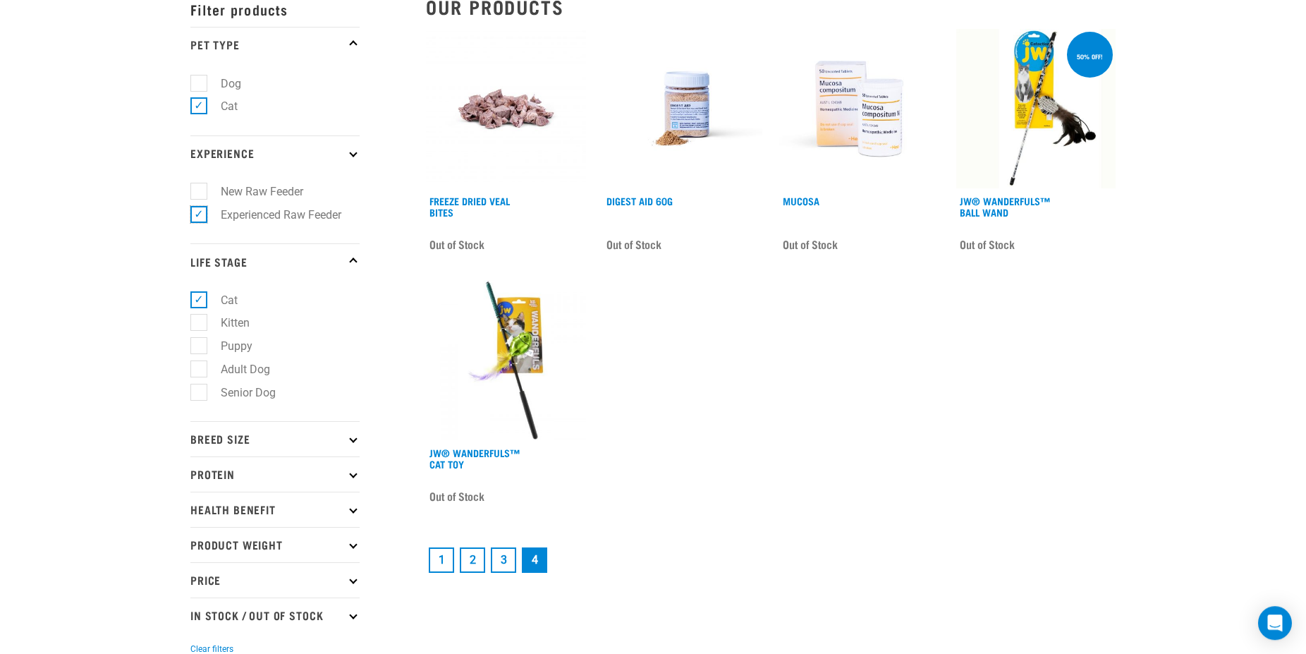
scroll to position [216, 0]
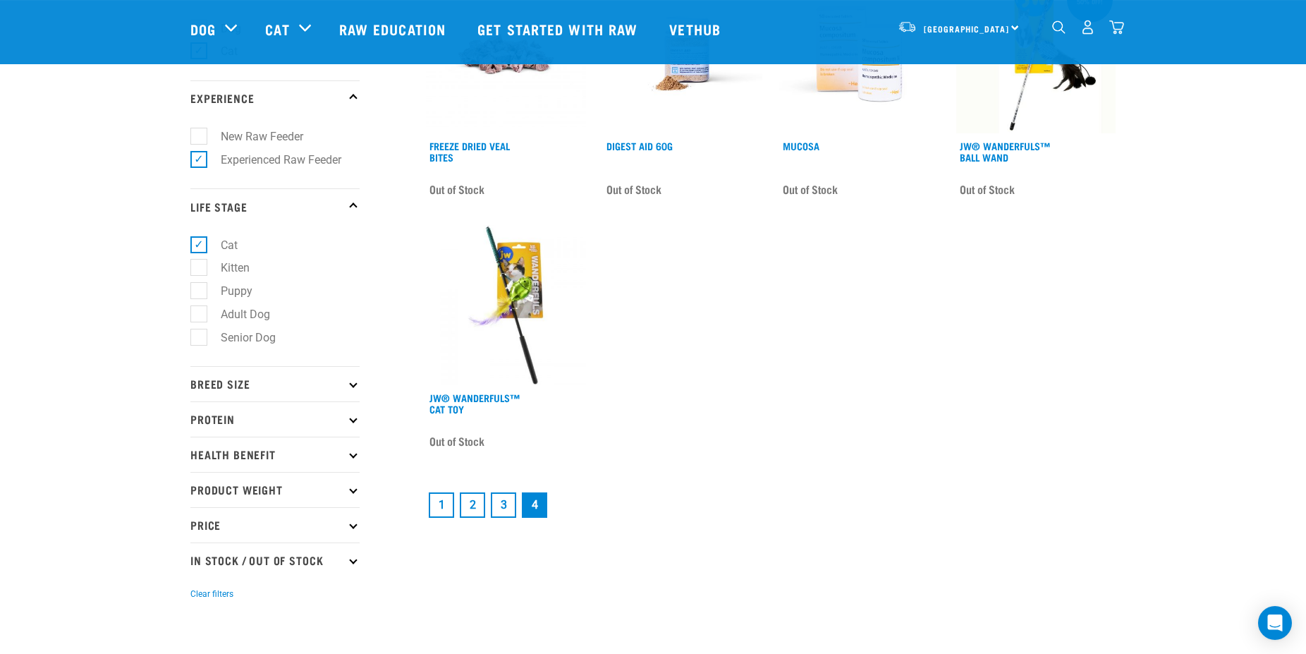
scroll to position [144, 0]
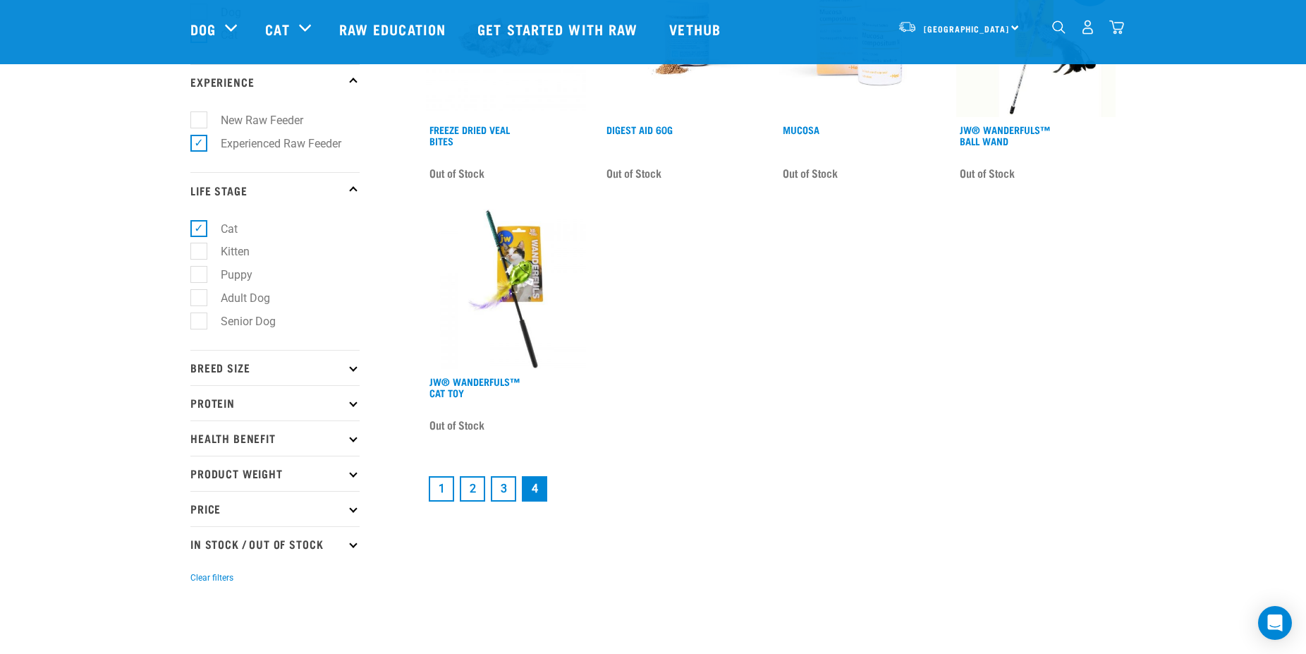
click at [233, 365] on p "Breed Size" at bounding box center [274, 367] width 169 height 35
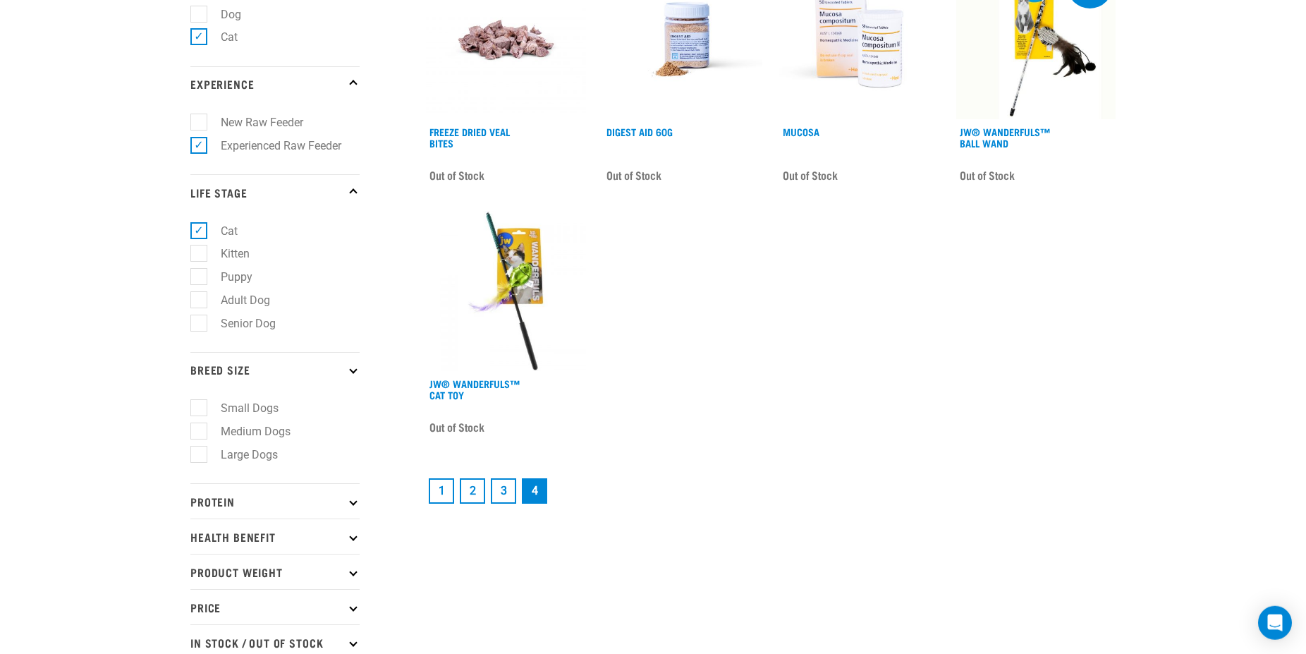
scroll to position [288, 0]
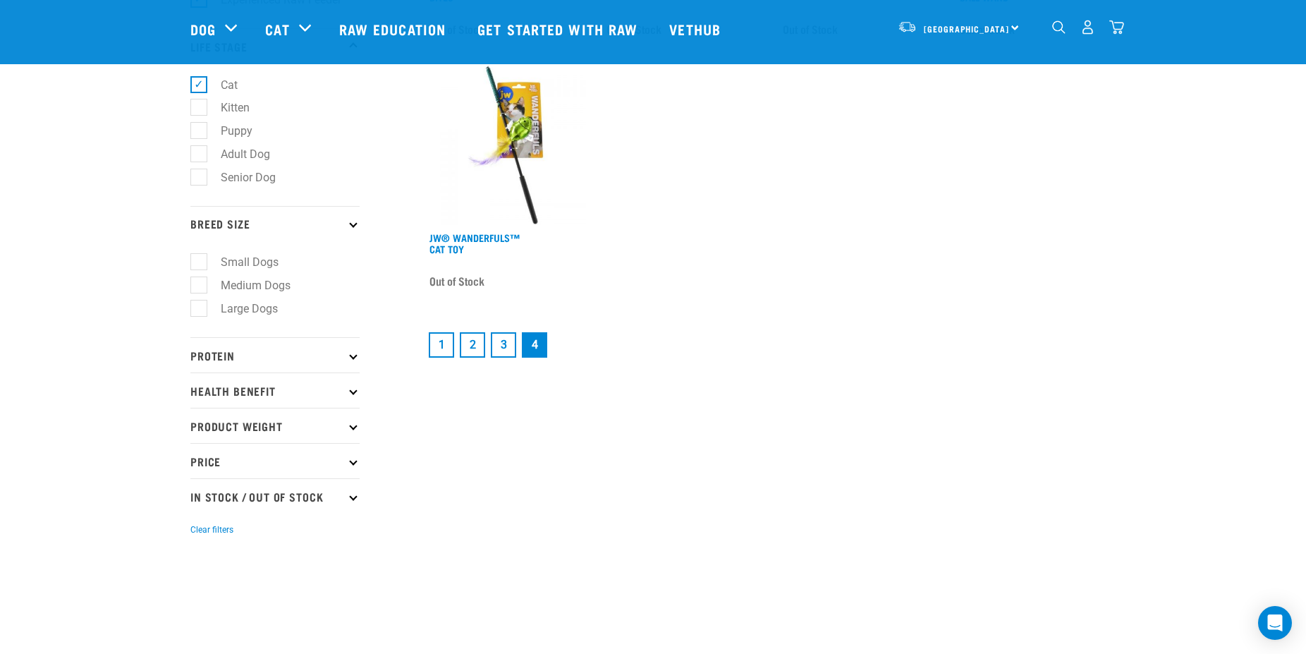
click at [351, 227] on icon at bounding box center [353, 224] width 8 height 8
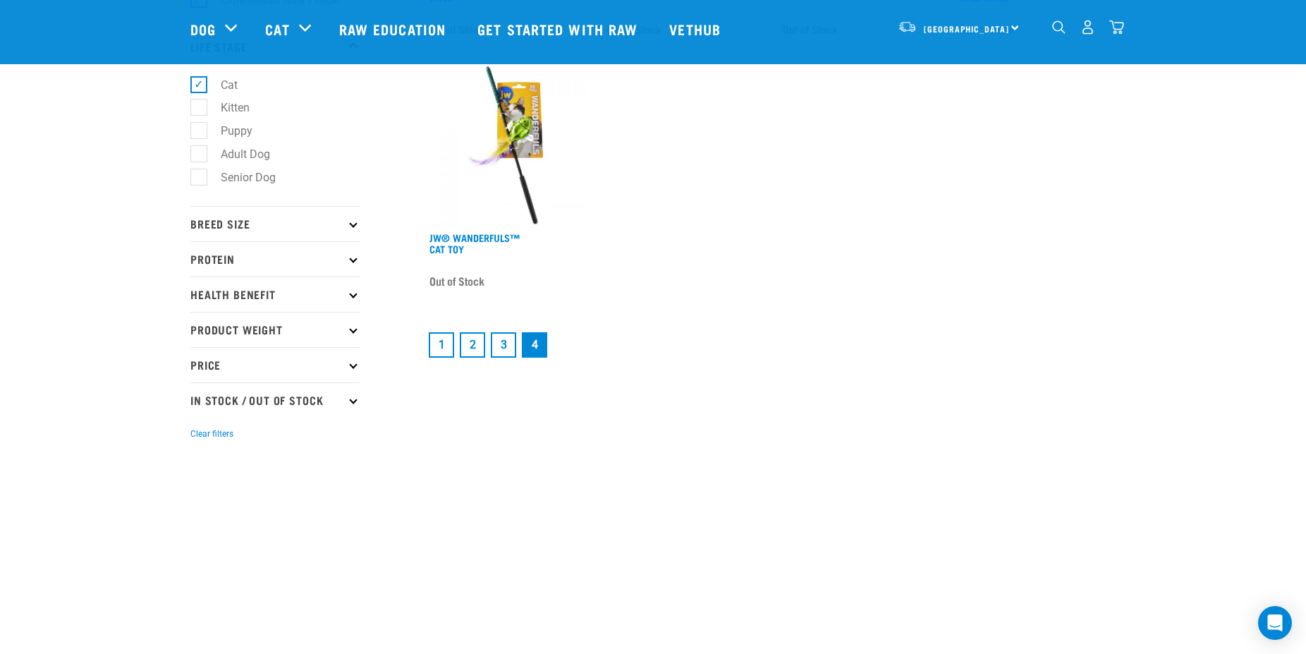
click at [355, 261] on icon at bounding box center [353, 259] width 8 height 8
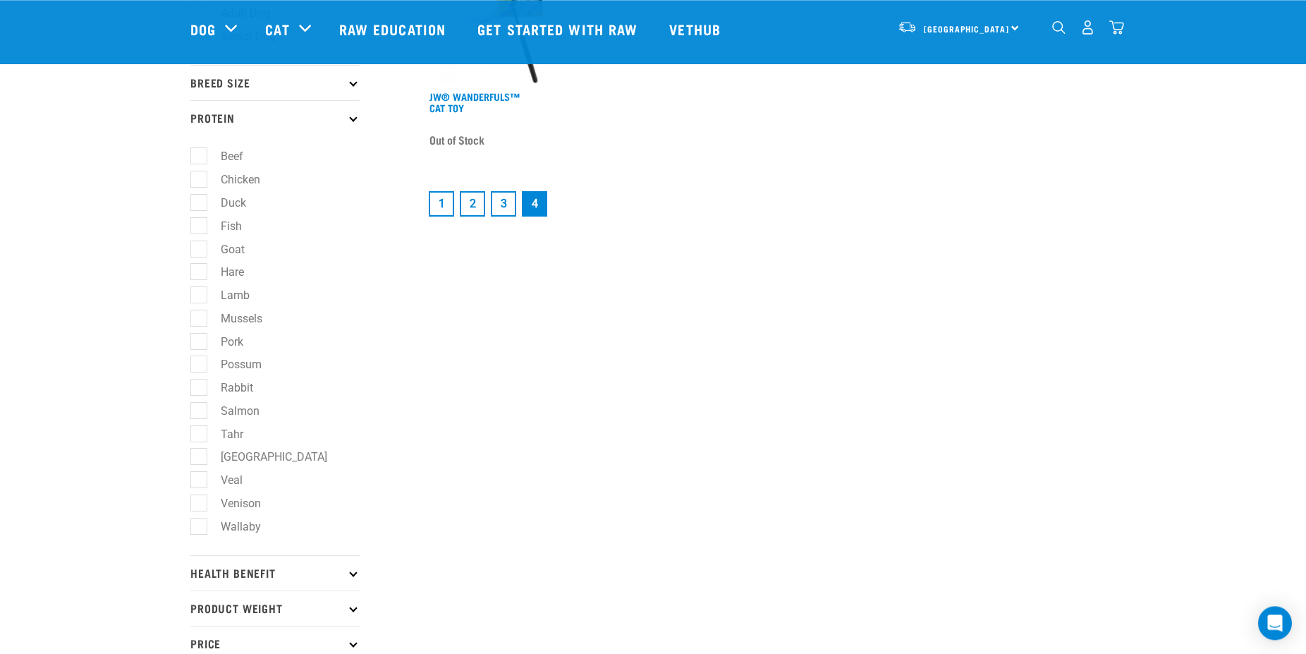
scroll to position [432, 0]
click at [205, 393] on label "Rabbit" at bounding box center [228, 385] width 61 height 18
click at [200, 387] on input "Rabbit" at bounding box center [194, 382] width 9 height 9
checkbox input "true"
click at [203, 365] on label "Possum" at bounding box center [232, 362] width 69 height 18
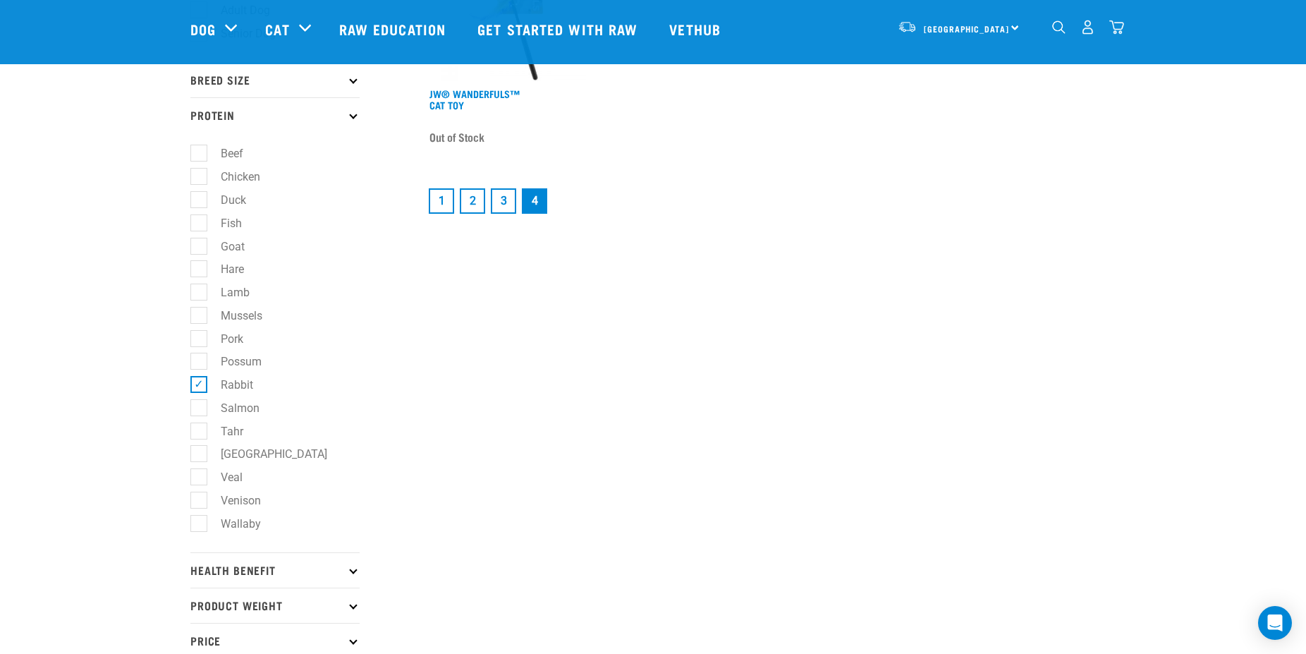
click at [200, 364] on input "Possum" at bounding box center [194, 359] width 9 height 9
checkbox input "true"
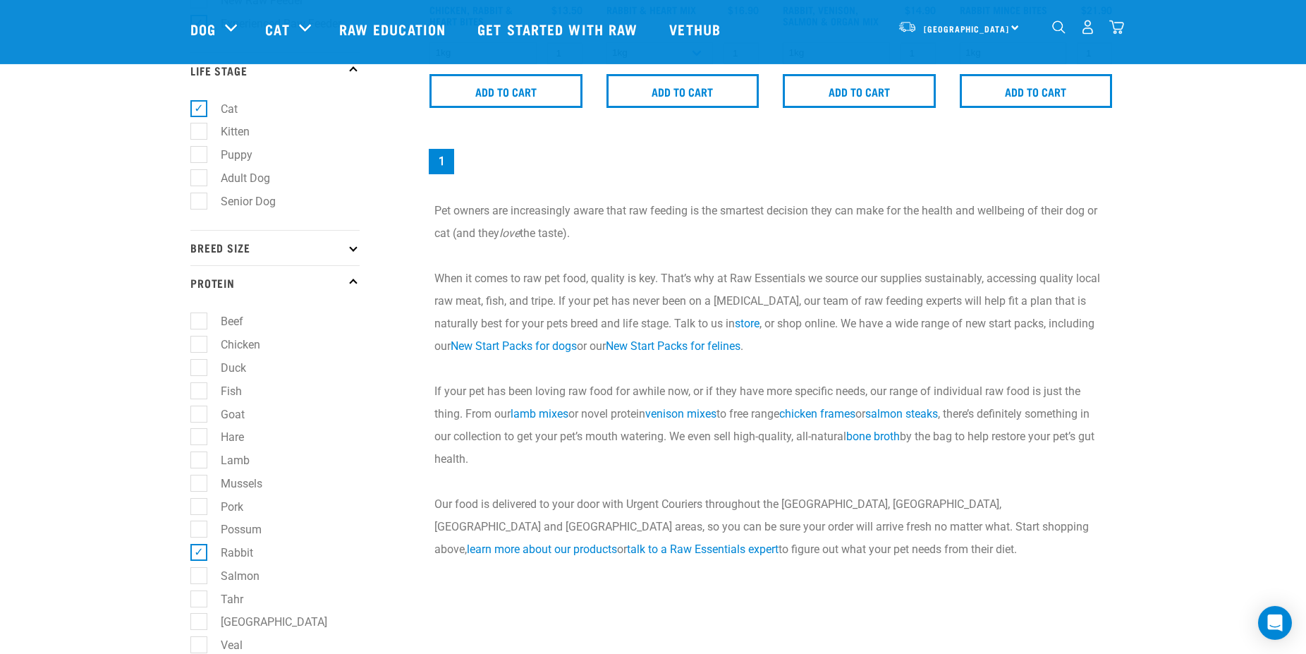
scroll to position [360, 0]
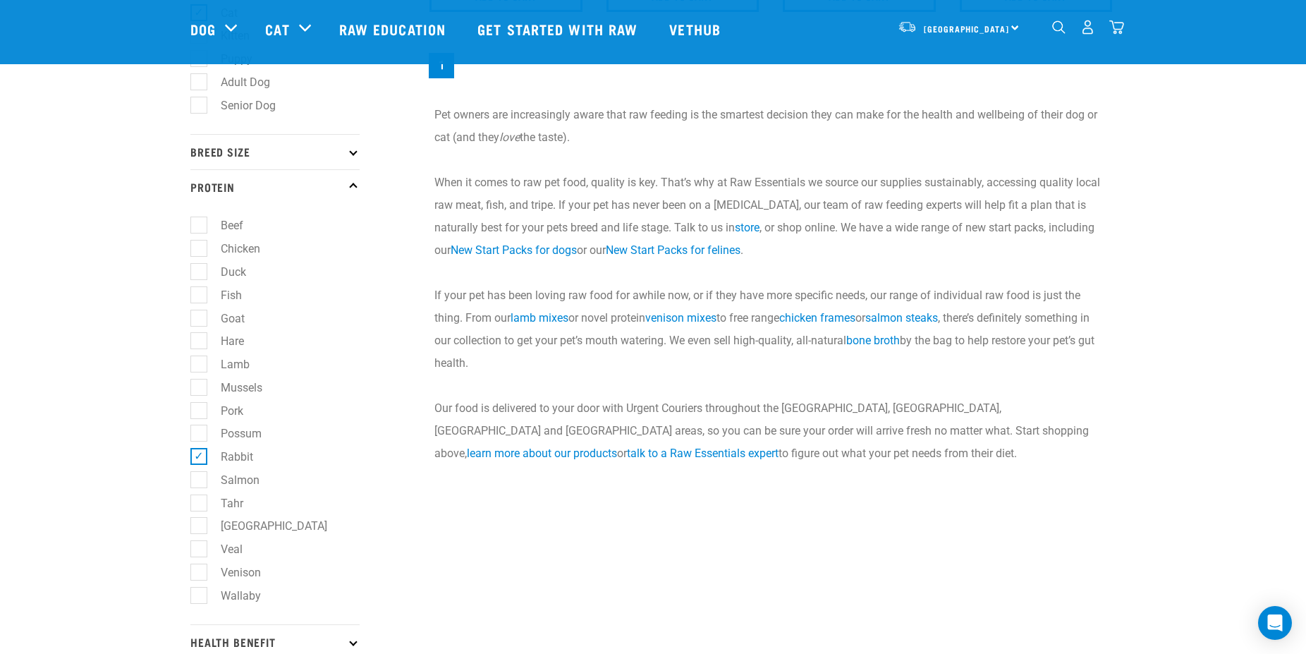
click at [198, 346] on label "Hare" at bounding box center [223, 341] width 51 height 18
click at [198, 343] on input "Hare" at bounding box center [194, 338] width 9 height 9
checkbox input "true"
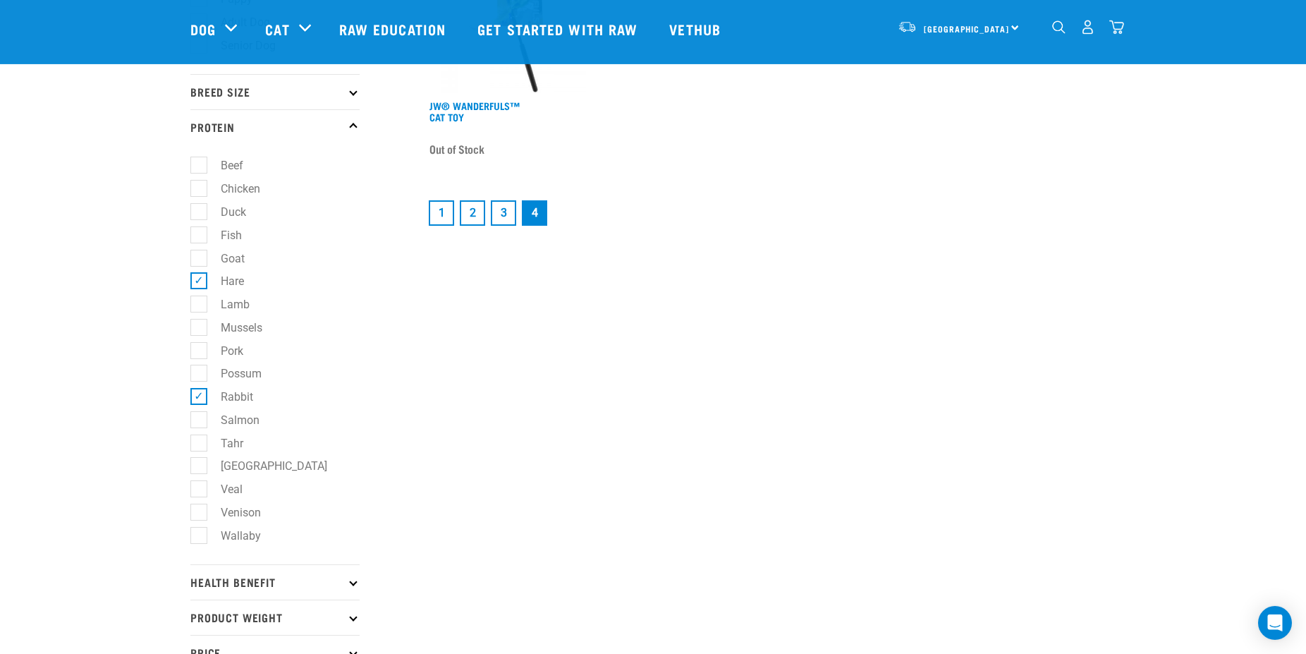
scroll to position [432, 0]
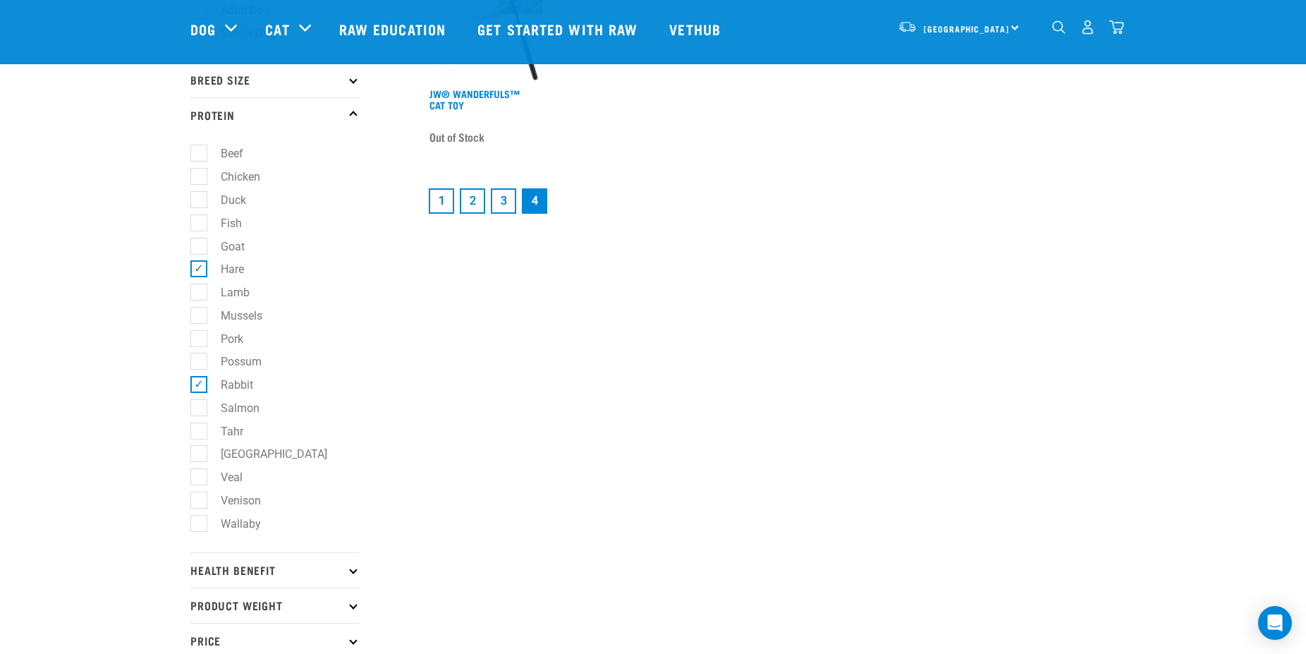
click at [200, 530] on label "Wallaby" at bounding box center [232, 524] width 68 height 18
click at [200, 525] on input "Wallaby" at bounding box center [194, 520] width 9 height 9
checkbox input "true"
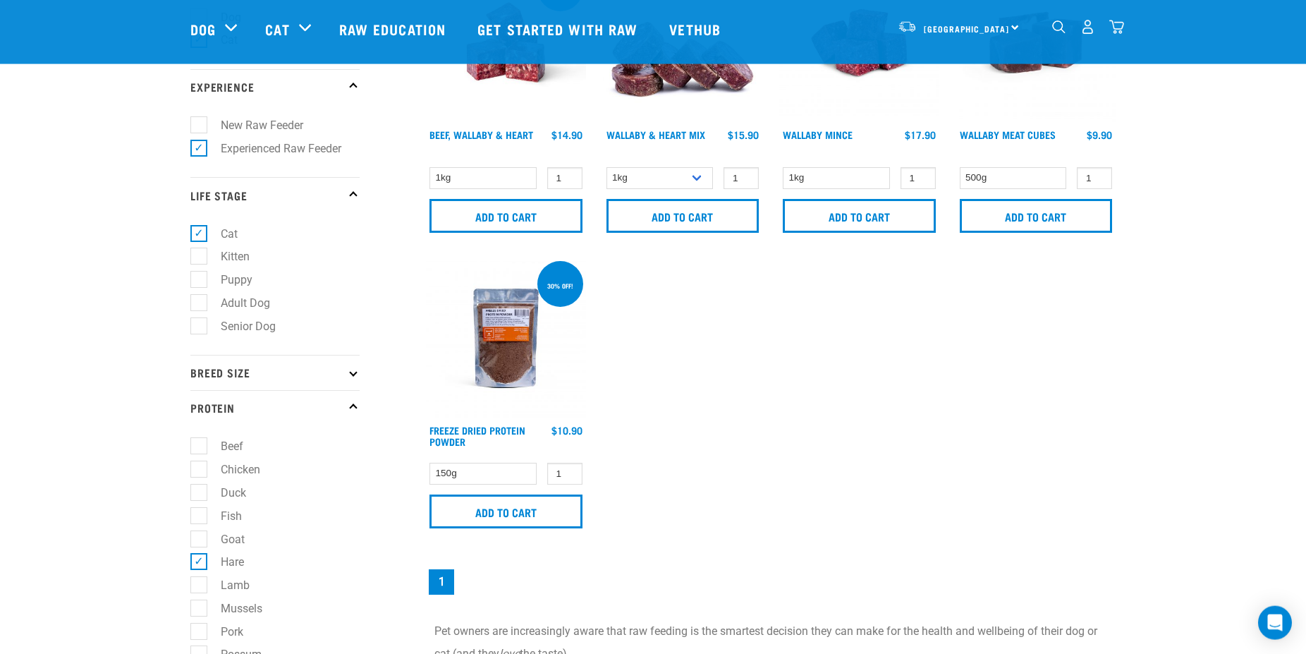
scroll to position [216, 0]
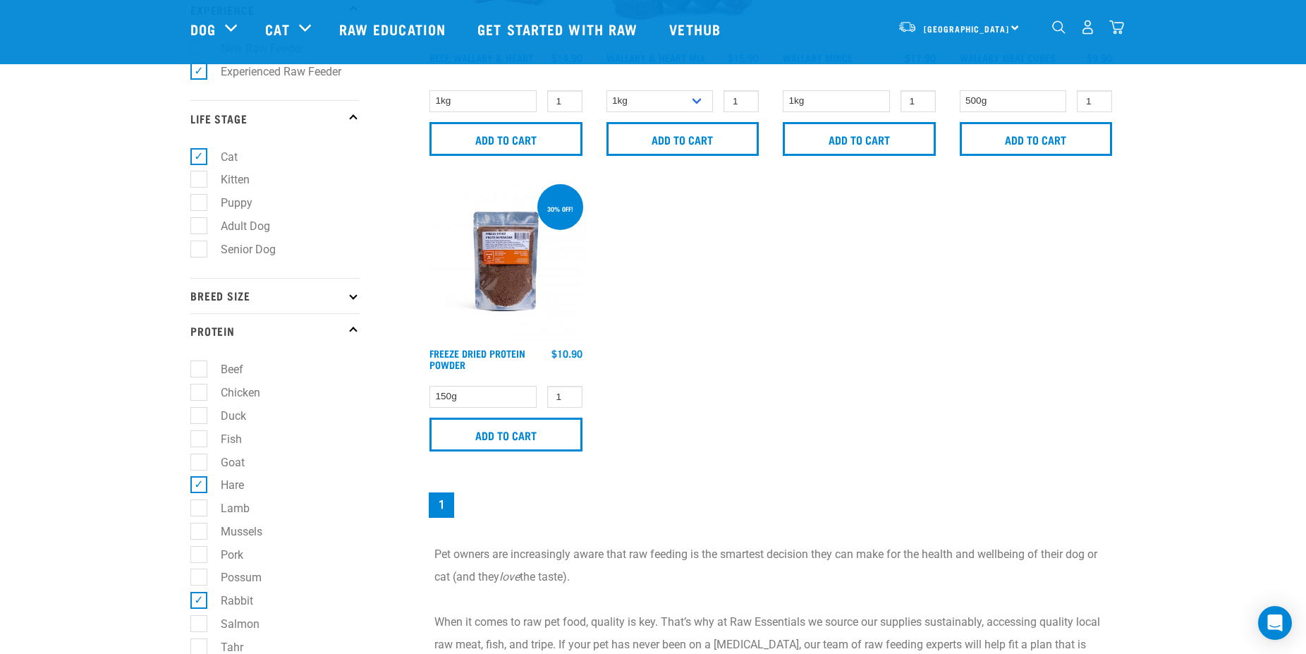
click at [198, 609] on label "Rabbit" at bounding box center [228, 601] width 61 height 18
click at [194, 603] on input "Rabbit" at bounding box center [194, 598] width 9 height 9
click at [198, 609] on label "Rabbit" at bounding box center [228, 601] width 61 height 18
click at [195, 603] on input "Rabbit" at bounding box center [194, 598] width 9 height 9
checkbox input "true"
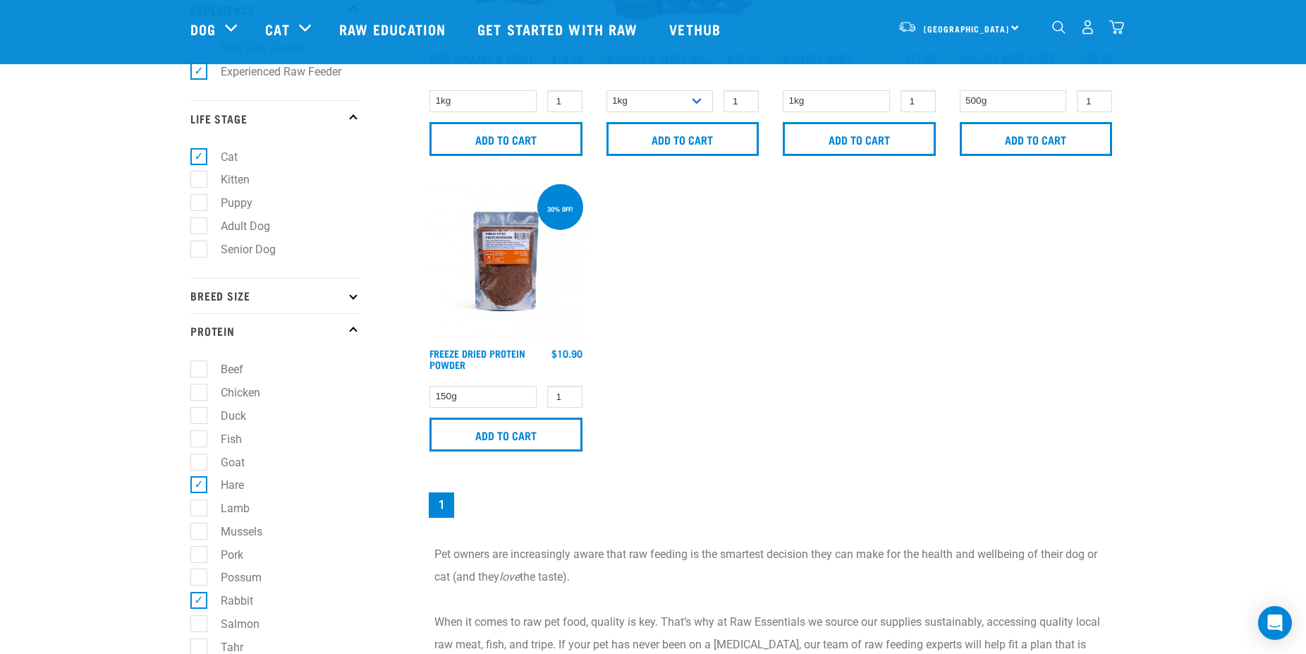
click at [203, 485] on label "Hare" at bounding box center [223, 485] width 51 height 18
click at [200, 485] on input "Hare" at bounding box center [194, 482] width 9 height 9
checkbox input "false"
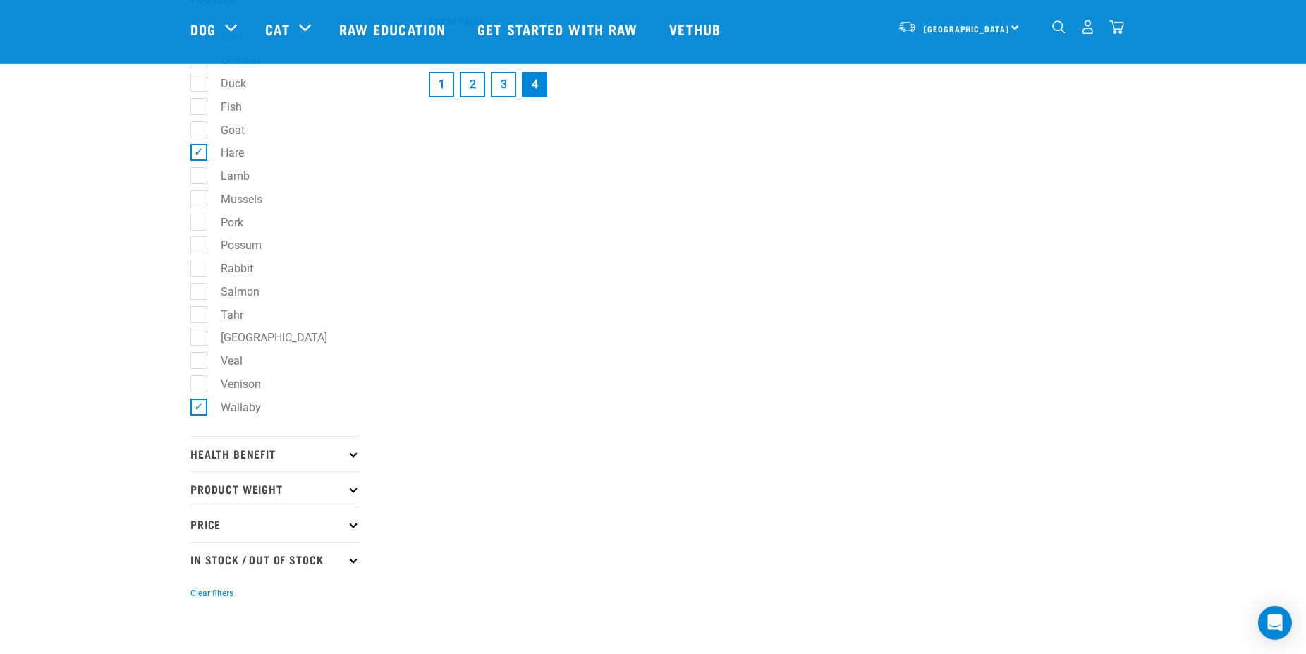
scroll to position [719, 0]
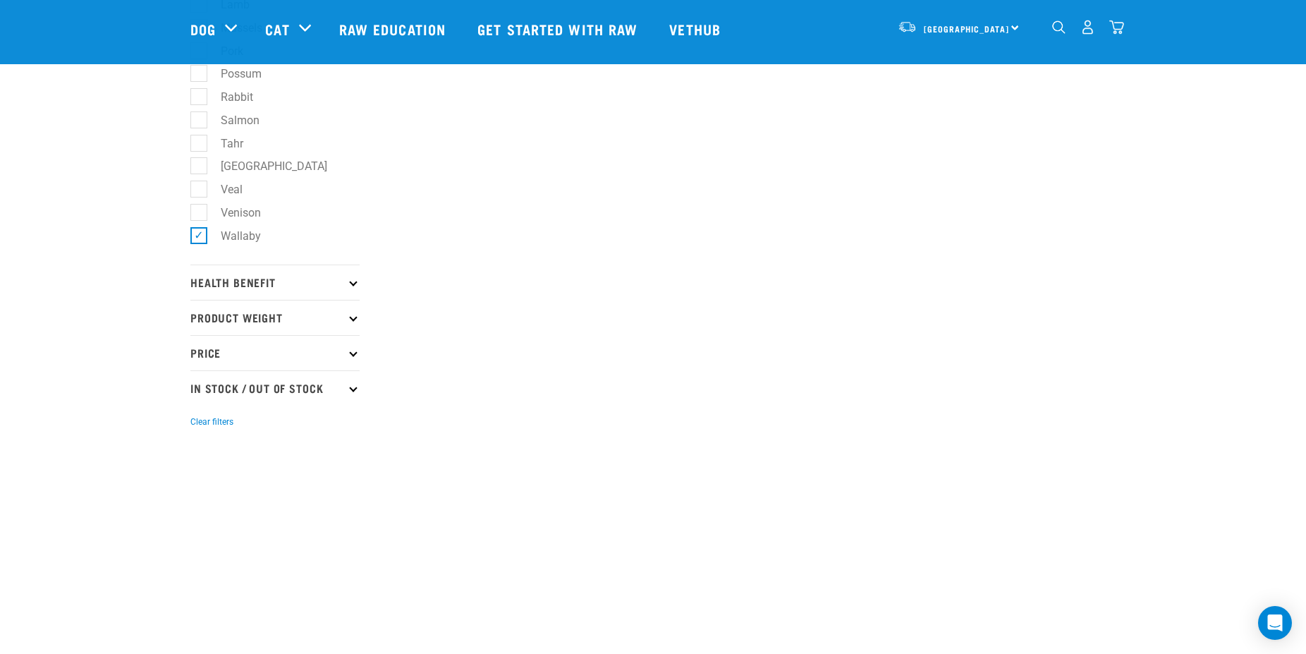
click at [350, 289] on p "Health Benefit" at bounding box center [274, 282] width 169 height 35
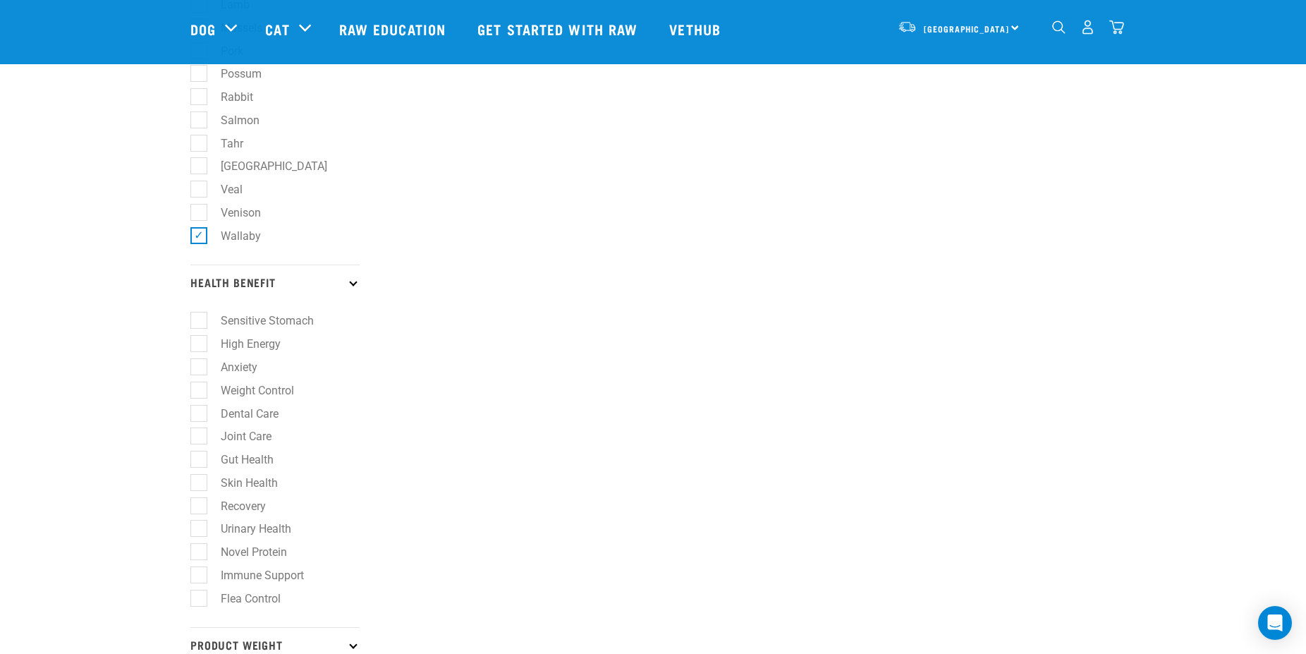
click at [198, 327] on label "Sensitive Stomach" at bounding box center [258, 321] width 121 height 18
click at [193, 323] on input "Sensitive Stomach" at bounding box center [194, 318] width 9 height 9
checkbox input "true"
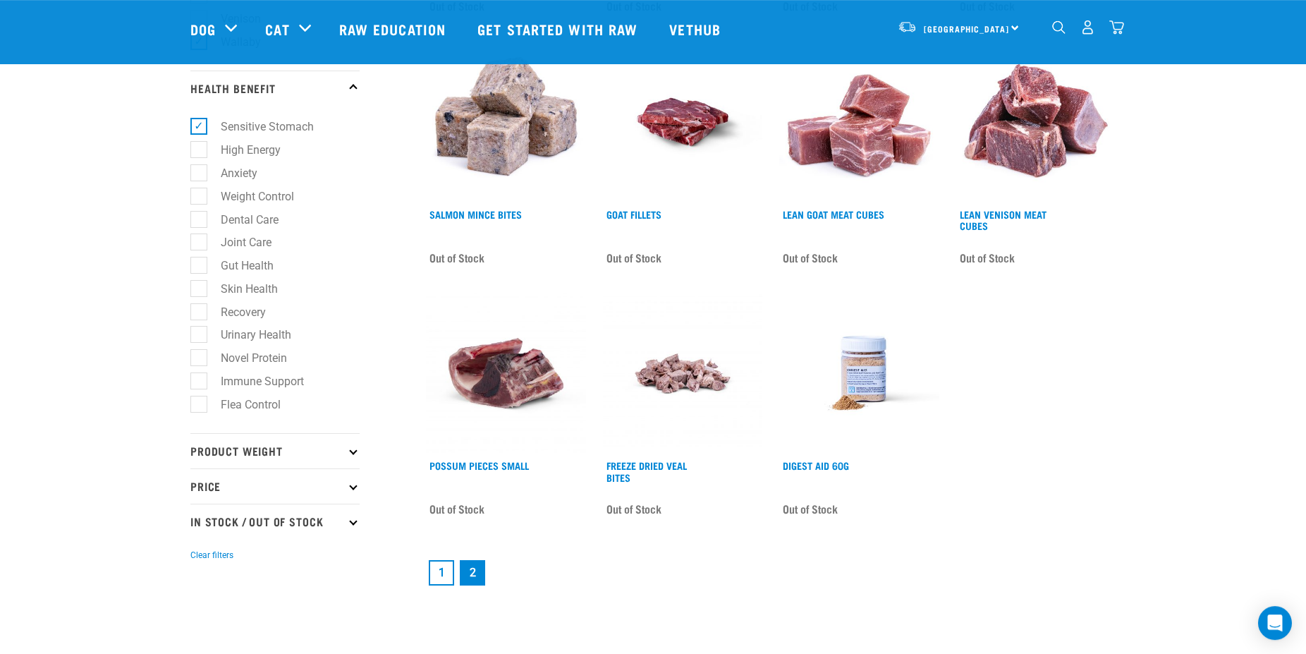
scroll to position [935, 0]
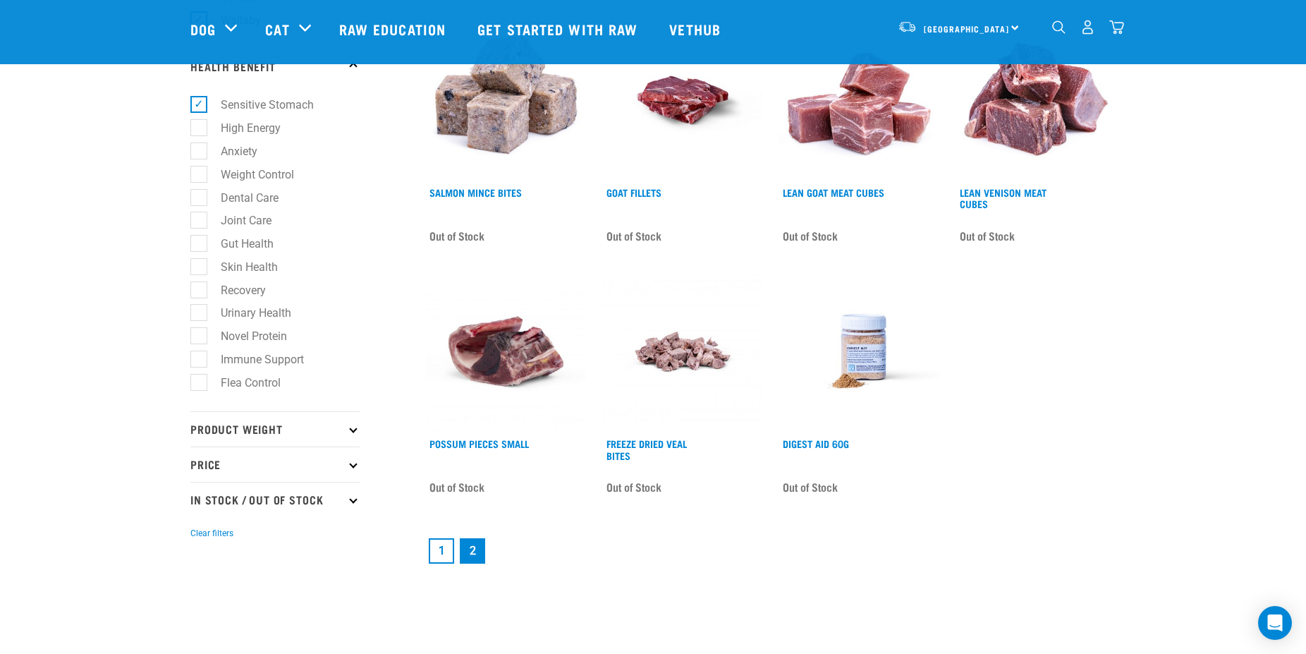
click at [348, 513] on p "In Stock / Out Of Stock" at bounding box center [274, 499] width 169 height 35
click at [198, 547] on label "In Stock" at bounding box center [232, 538] width 68 height 18
click at [196, 540] on input "In Stock" at bounding box center [194, 535] width 9 height 9
checkbox input "true"
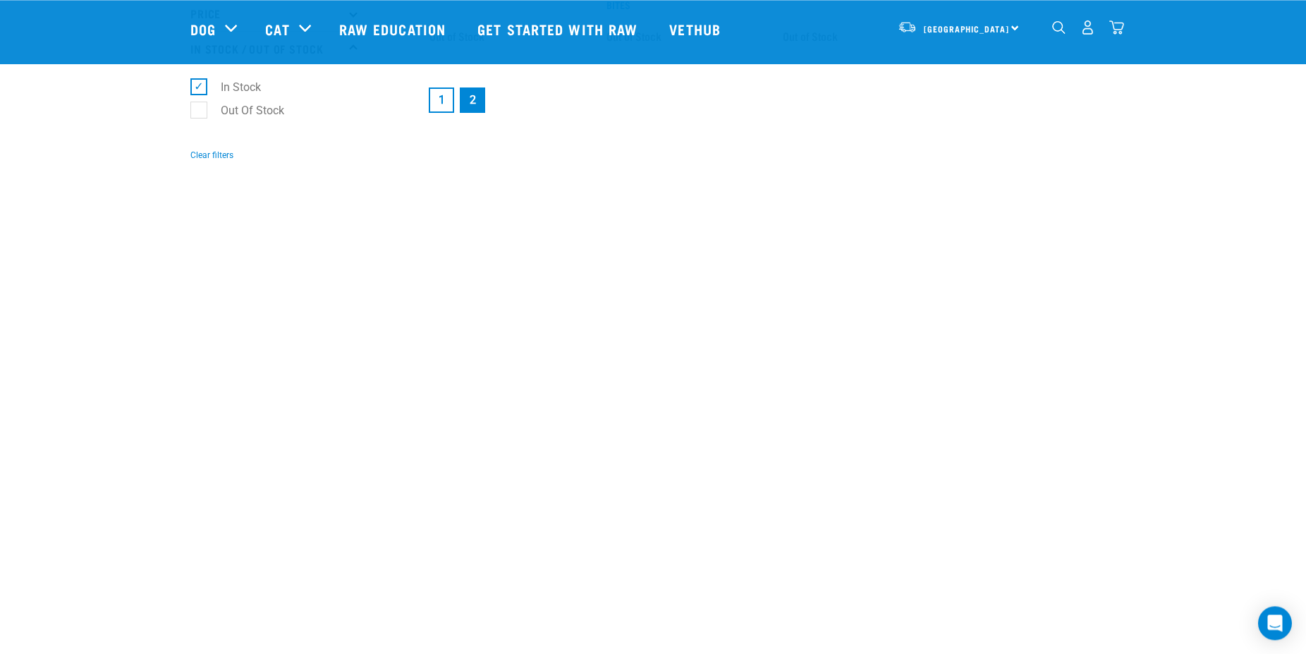
scroll to position [1186, 0]
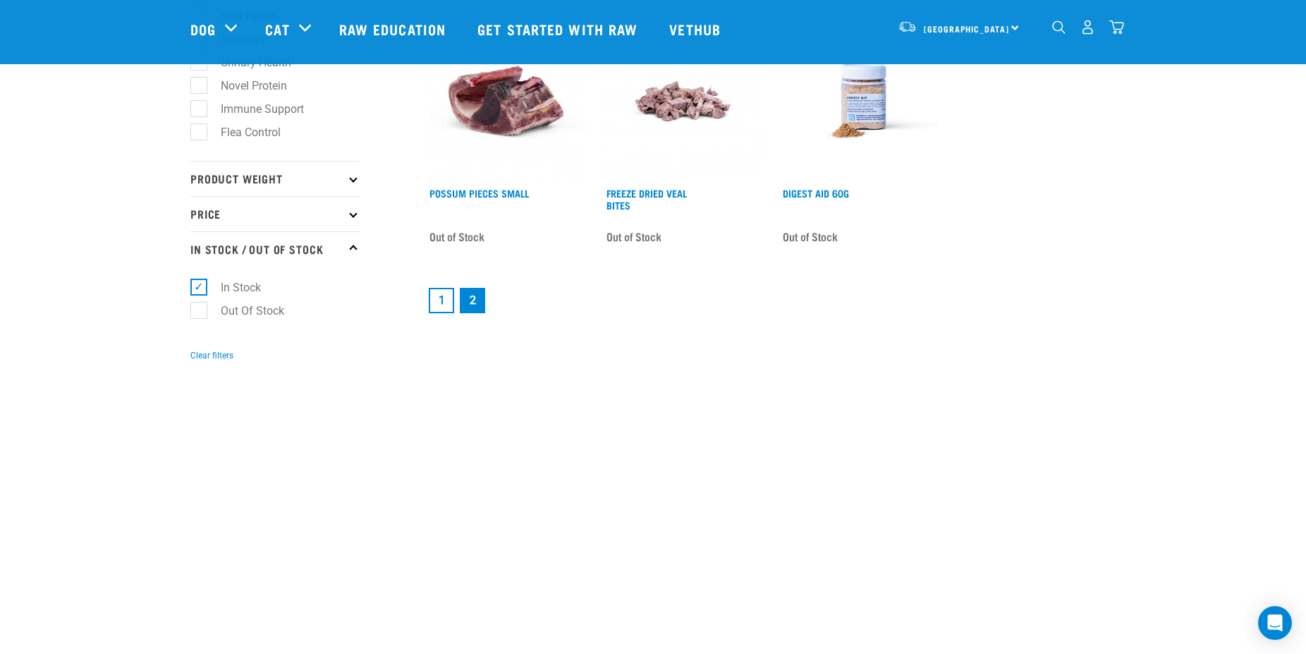
click at [200, 320] on label "Out Of Stock" at bounding box center [244, 311] width 92 height 18
click at [200, 313] on input "Out Of Stock" at bounding box center [194, 308] width 9 height 9
checkbox input "true"
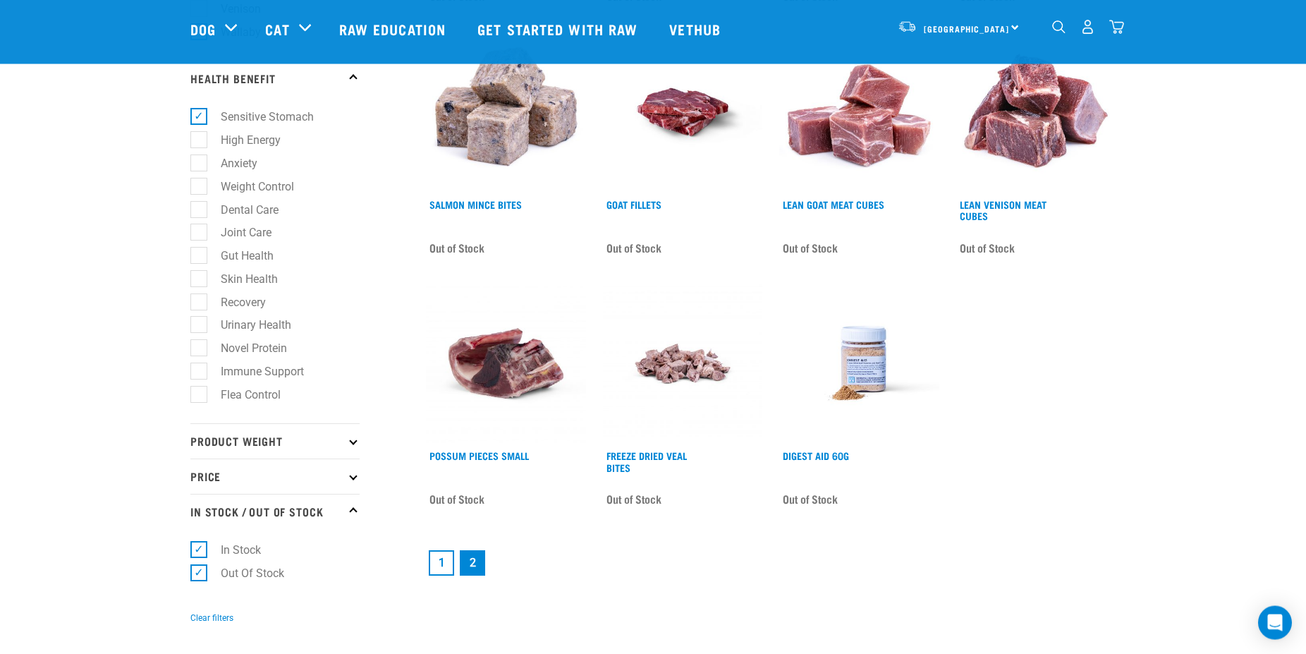
scroll to position [935, 0]
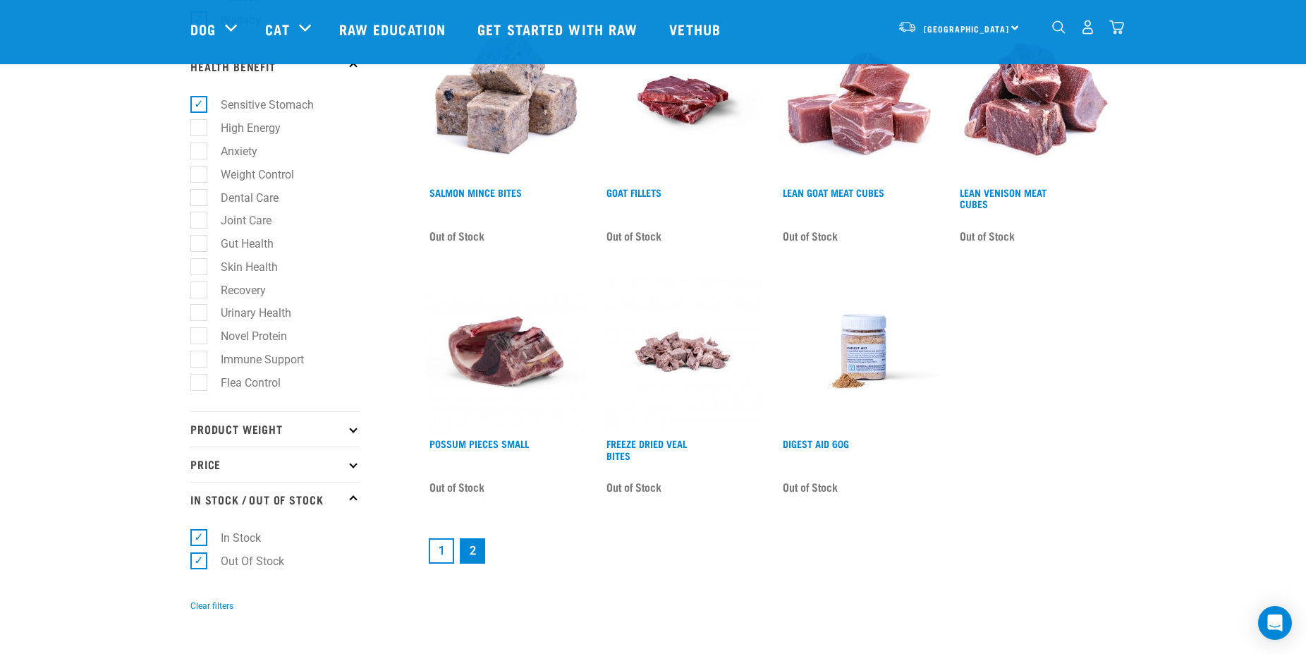
click at [442, 554] on link "1" at bounding box center [441, 550] width 25 height 25
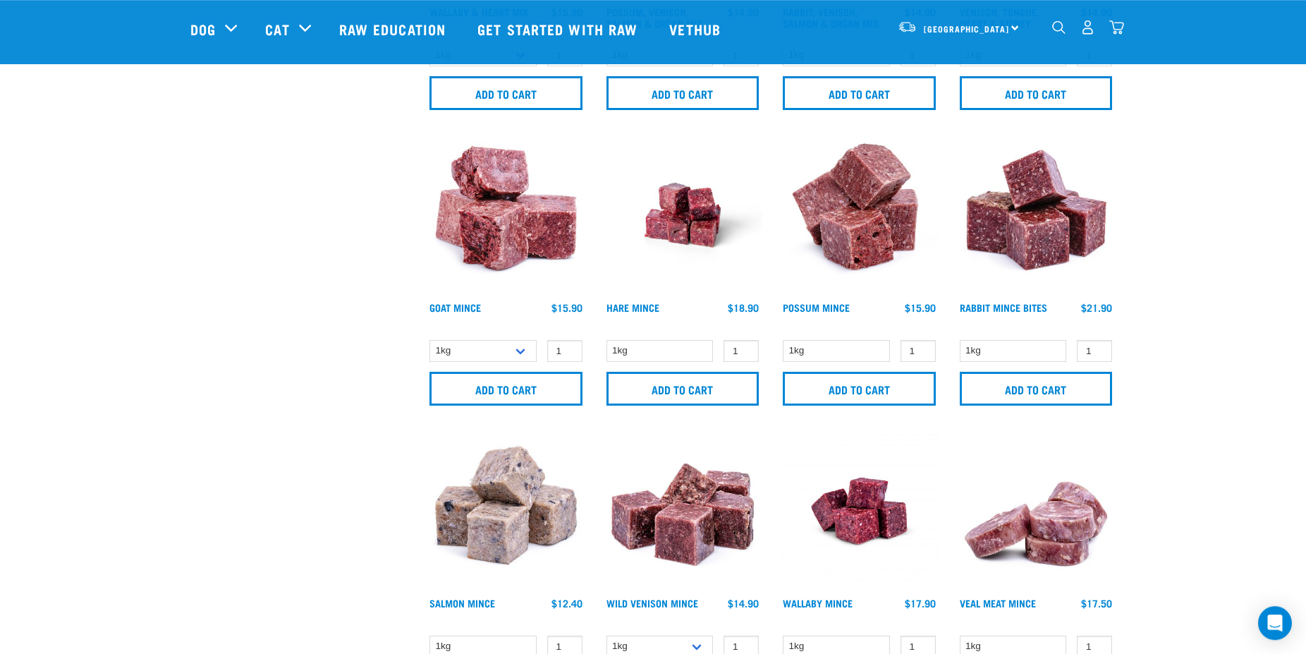
scroll to position [1151, 0]
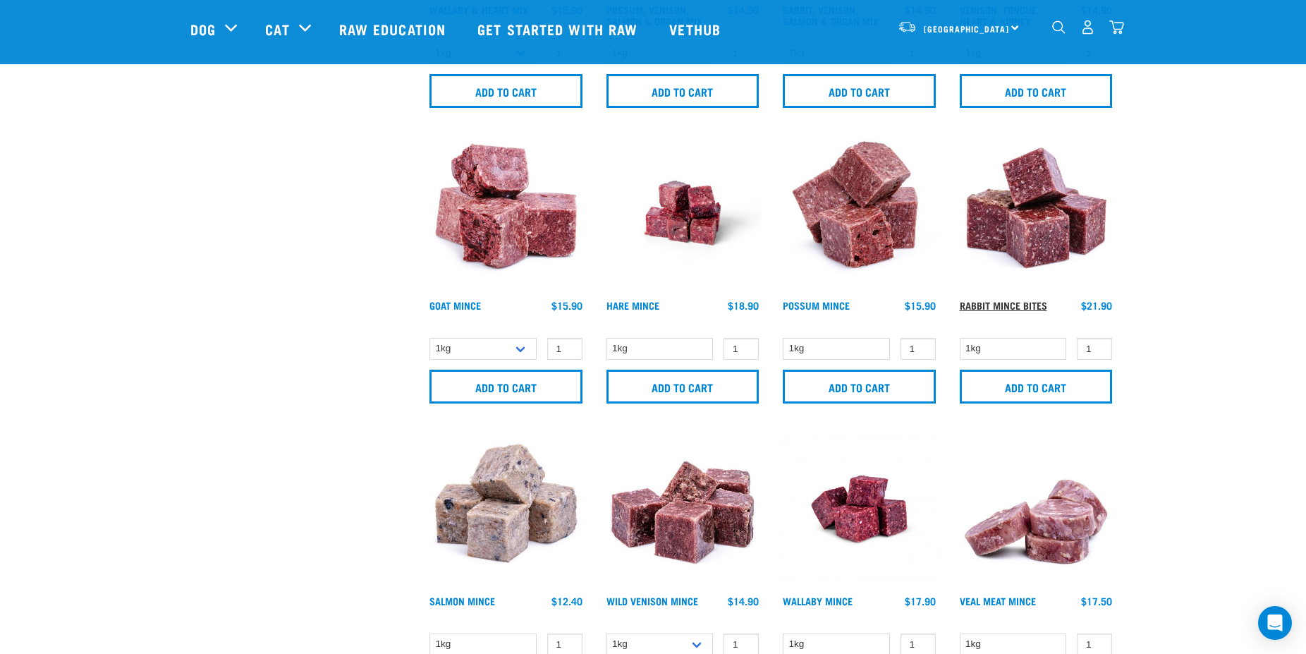
click at [994, 303] on link "Rabbit Mince Bites" at bounding box center [1003, 305] width 87 height 5
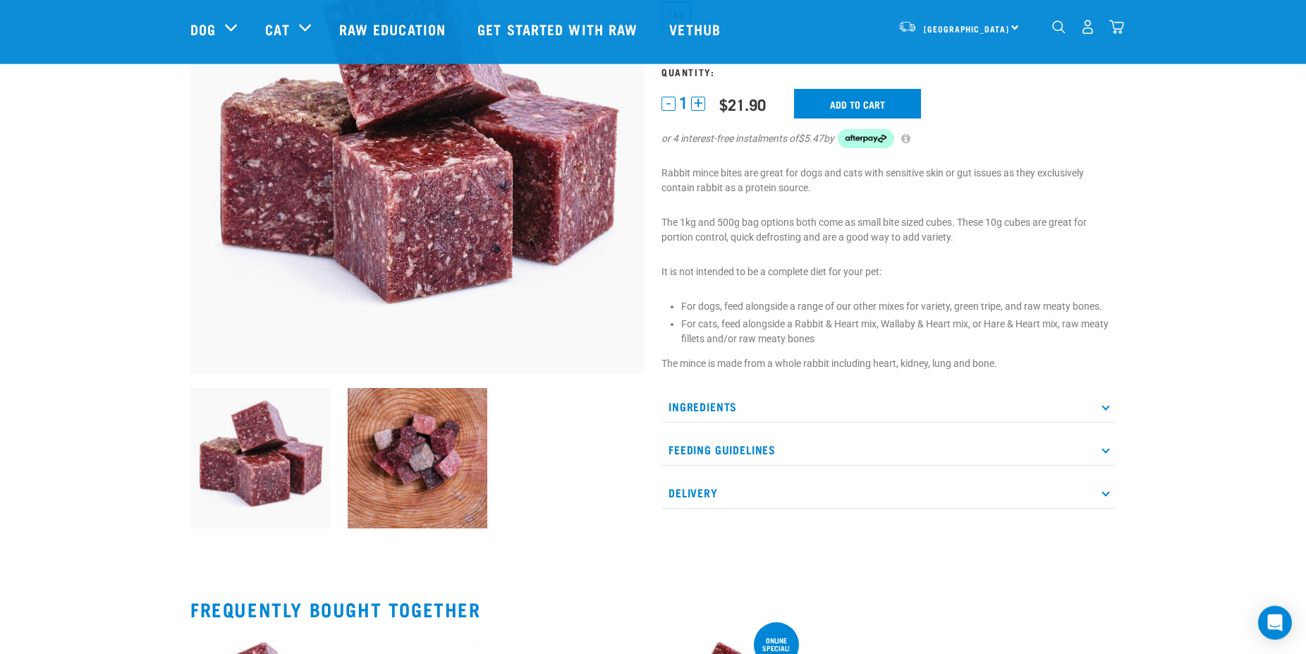
scroll to position [216, 0]
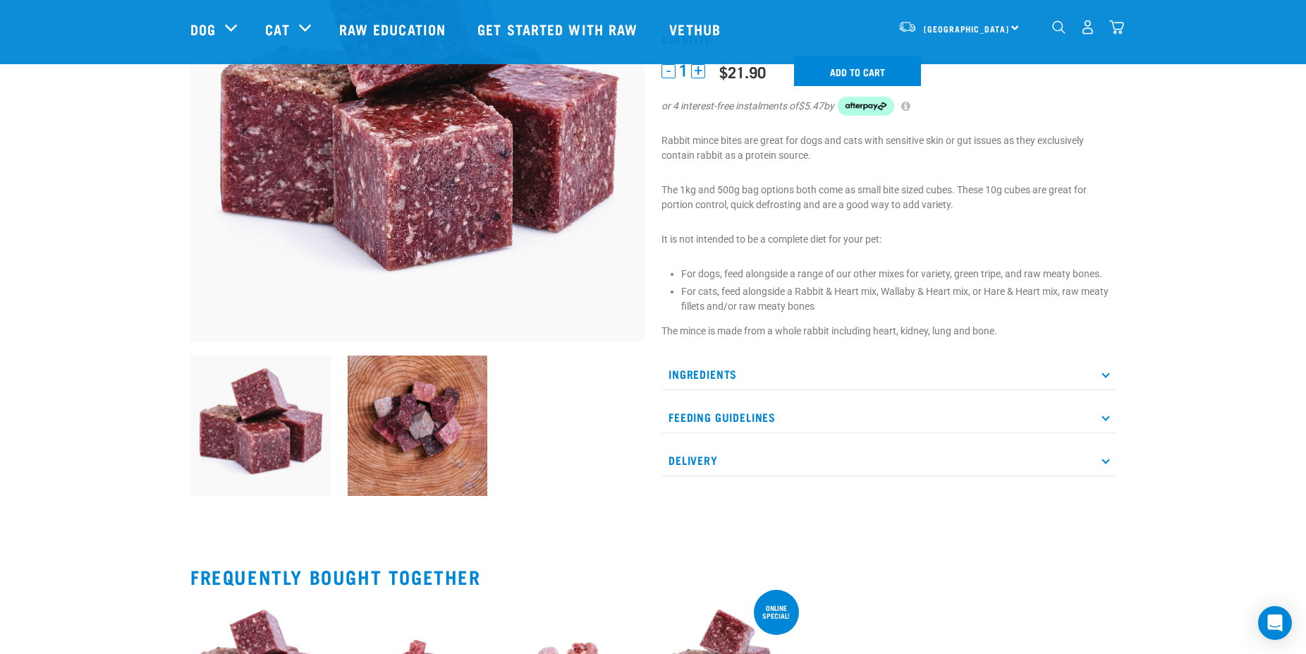
click at [1107, 377] on icon at bounding box center [1106, 374] width 8 height 8
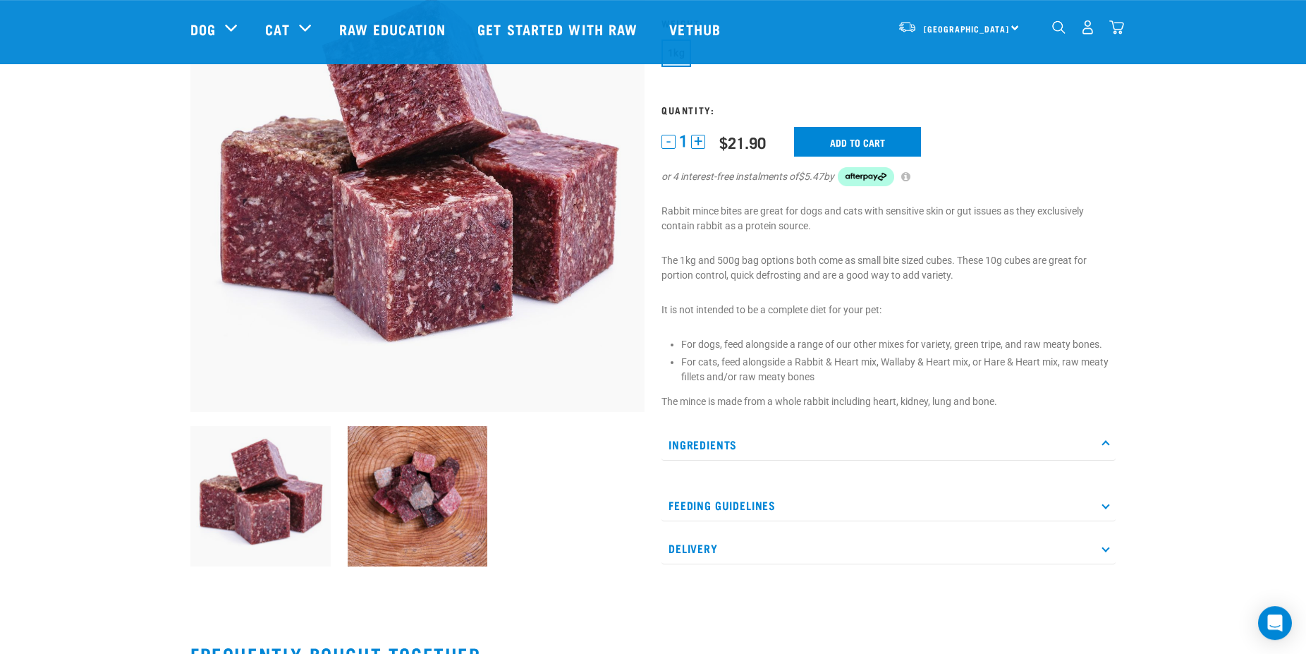
scroll to position [0, 0]
